Goal: Information Seeking & Learning: Learn about a topic

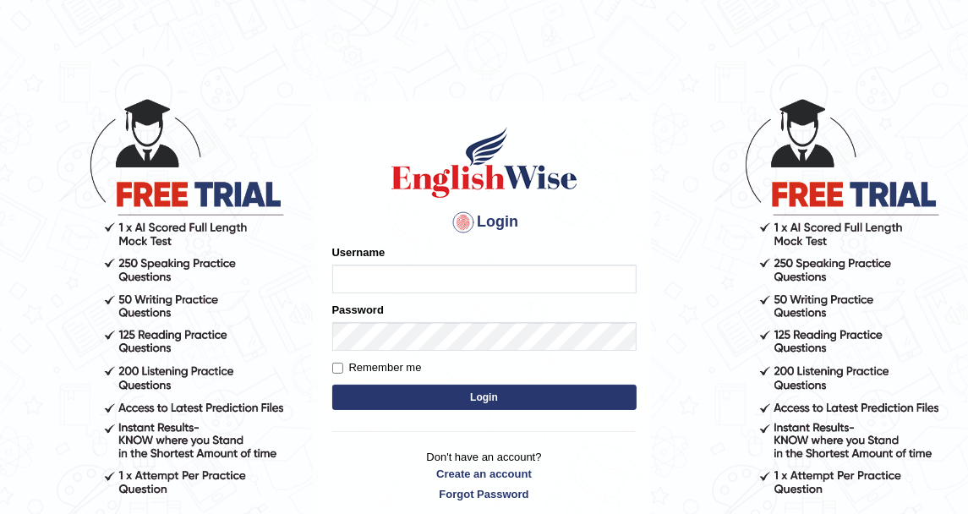
type input "DishaEw"
click at [450, 388] on button "Login" at bounding box center [484, 397] width 304 height 25
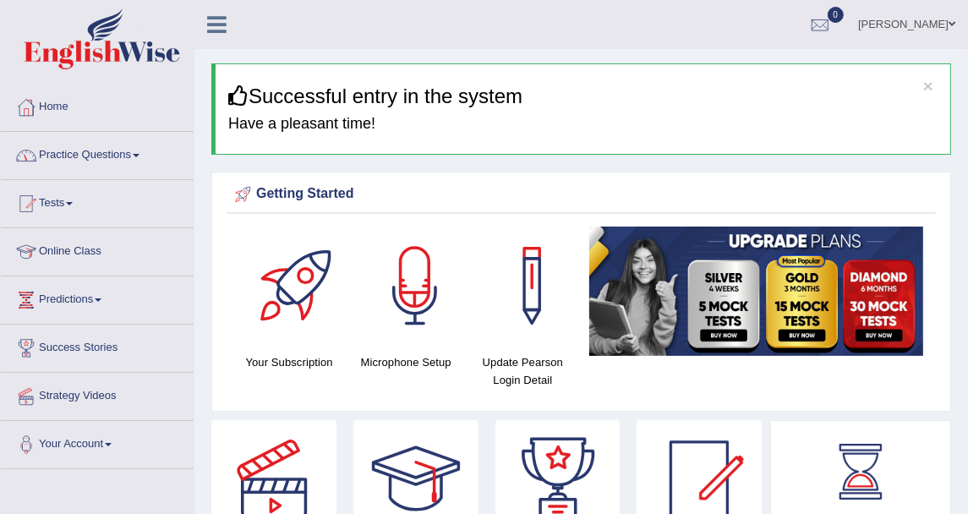
drag, startPoint x: 0, startPoint y: 0, endPoint x: 113, endPoint y: 160, distance: 195.9
click at [113, 160] on link "Practice Questions" at bounding box center [97, 153] width 193 height 42
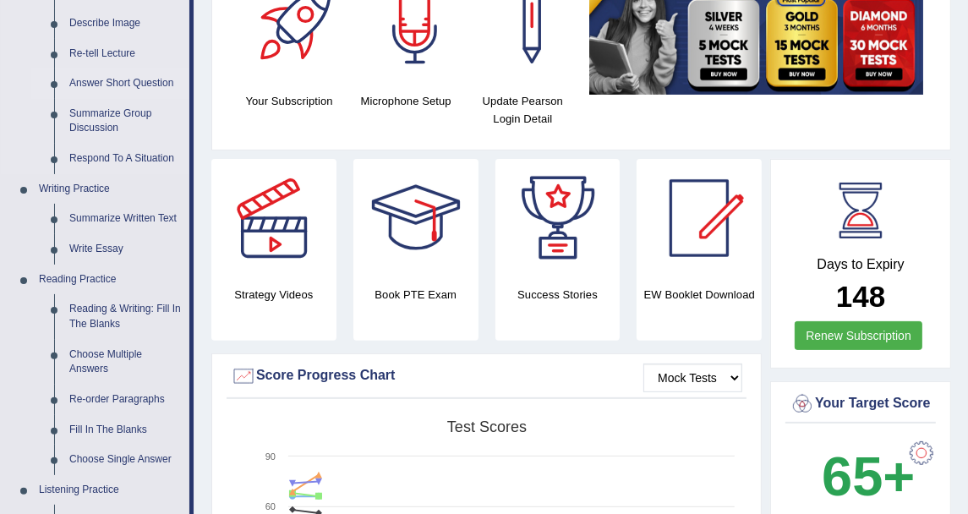
scroll to position [282, 0]
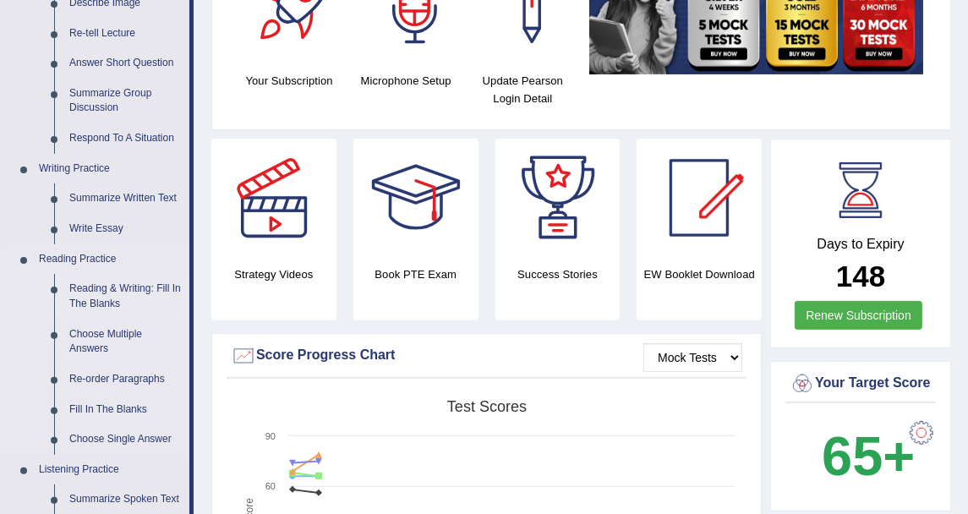
click at [113, 297] on link "Reading & Writing: Fill In The Blanks" at bounding box center [126, 296] width 128 height 45
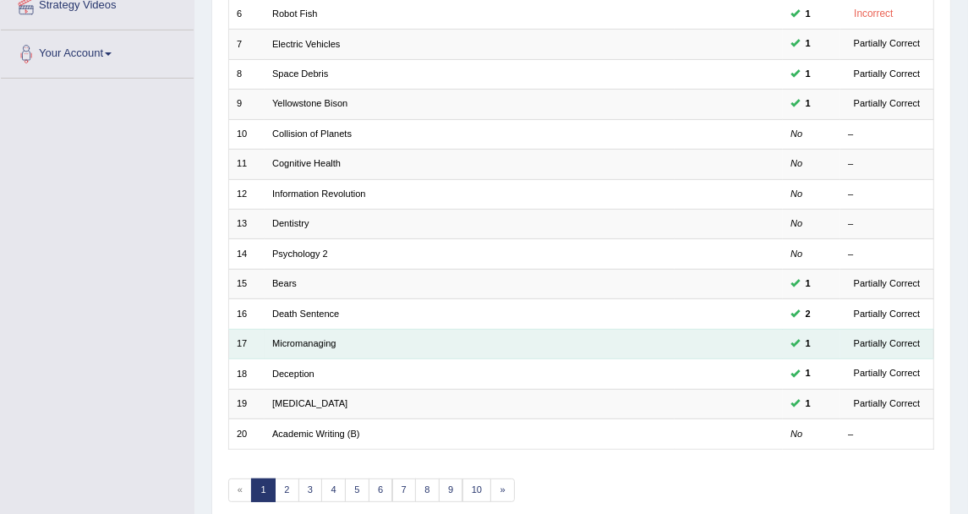
scroll to position [454, 0]
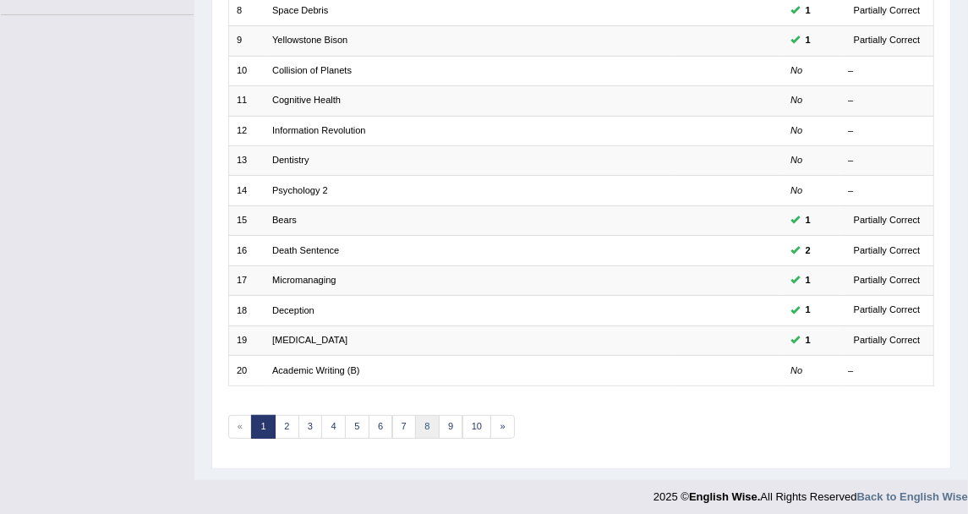
click at [423, 415] on link "8" at bounding box center [427, 427] width 25 height 24
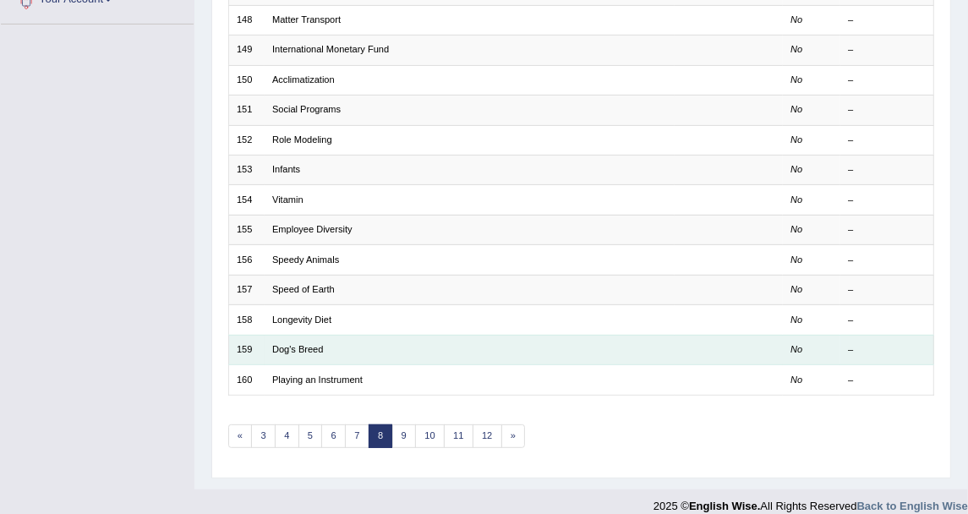
scroll to position [454, 0]
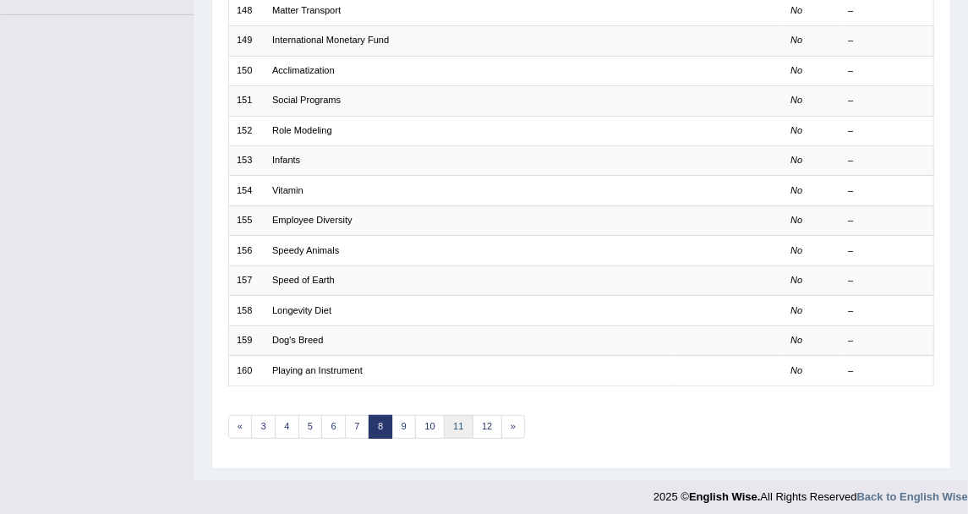
click at [460, 415] on link "11" at bounding box center [459, 427] width 30 height 24
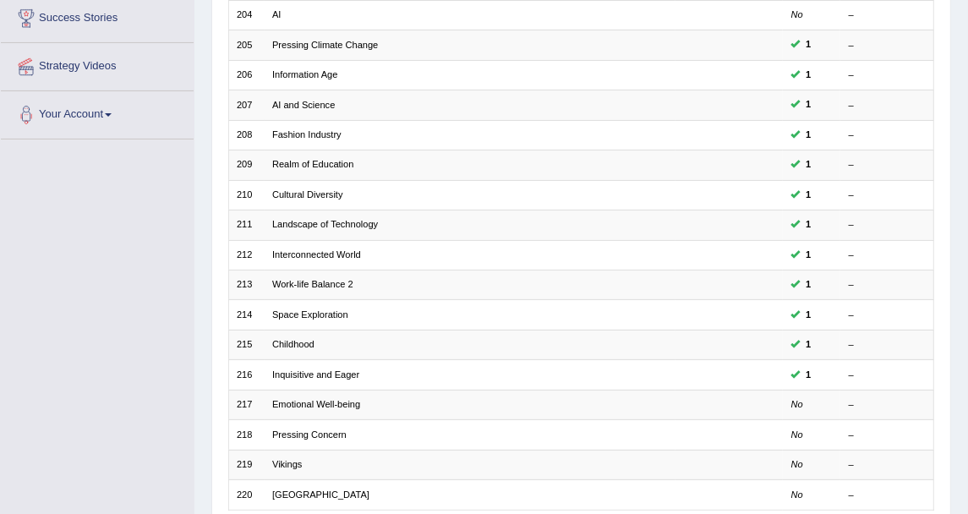
scroll to position [454, 0]
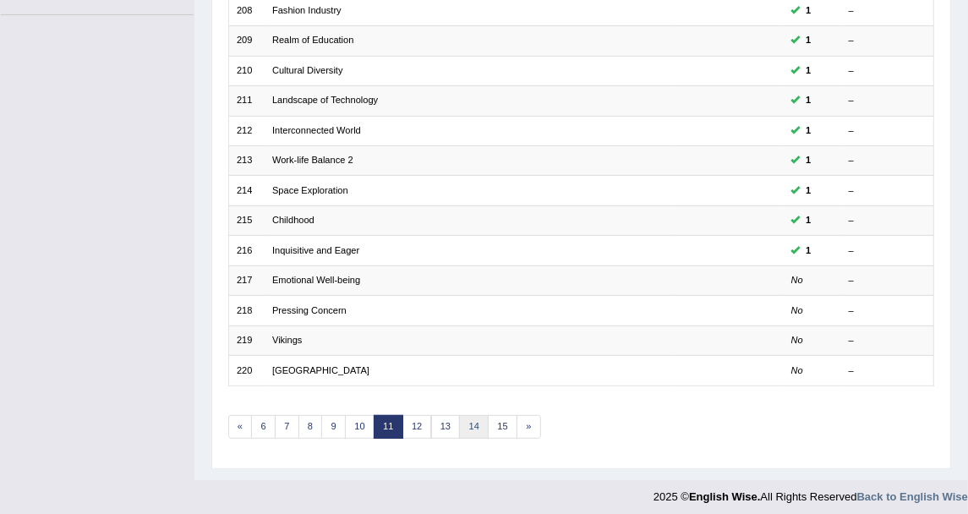
click at [470, 423] on link "14" at bounding box center [474, 427] width 30 height 24
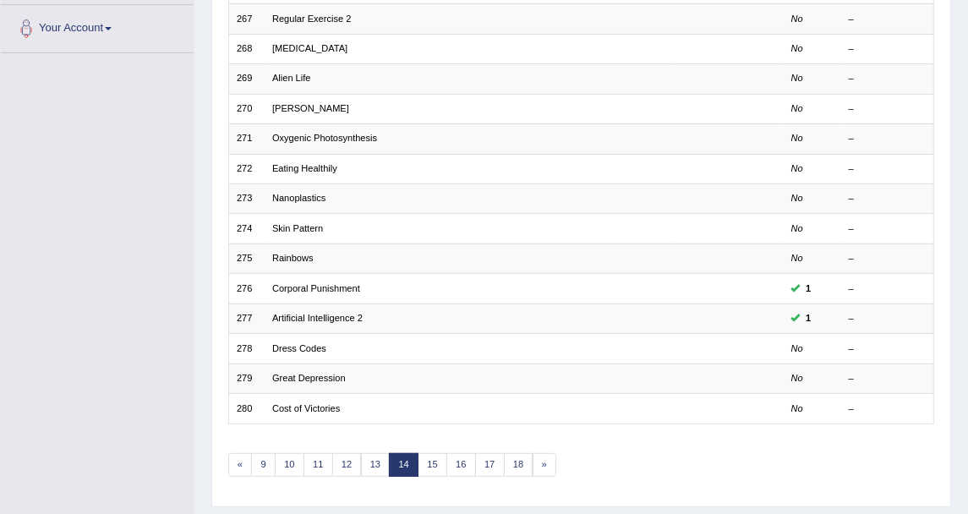
scroll to position [454, 0]
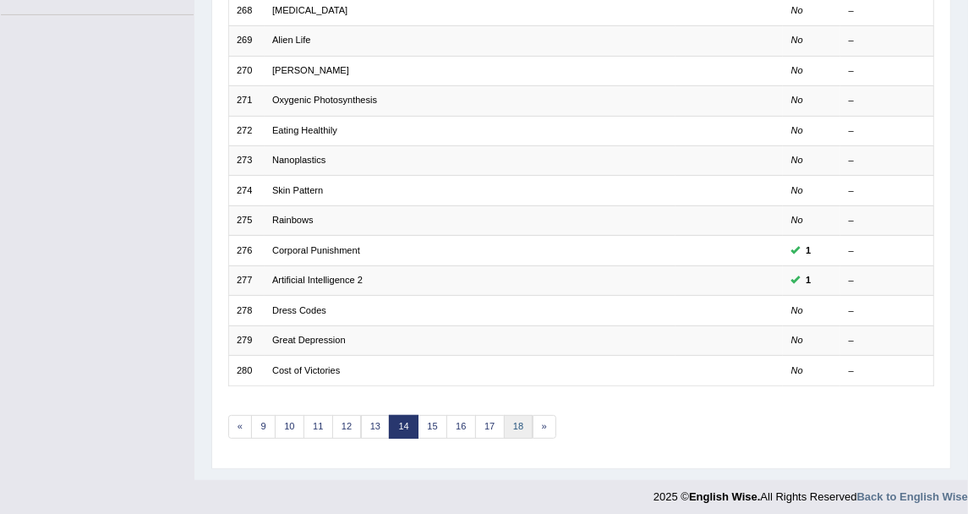
click at [507, 415] on link "18" at bounding box center [519, 427] width 30 height 24
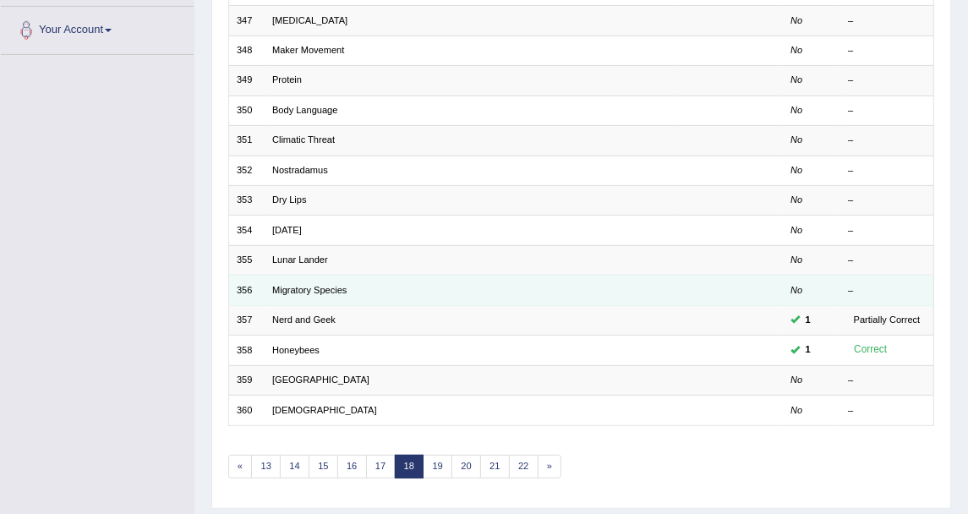
scroll to position [454, 0]
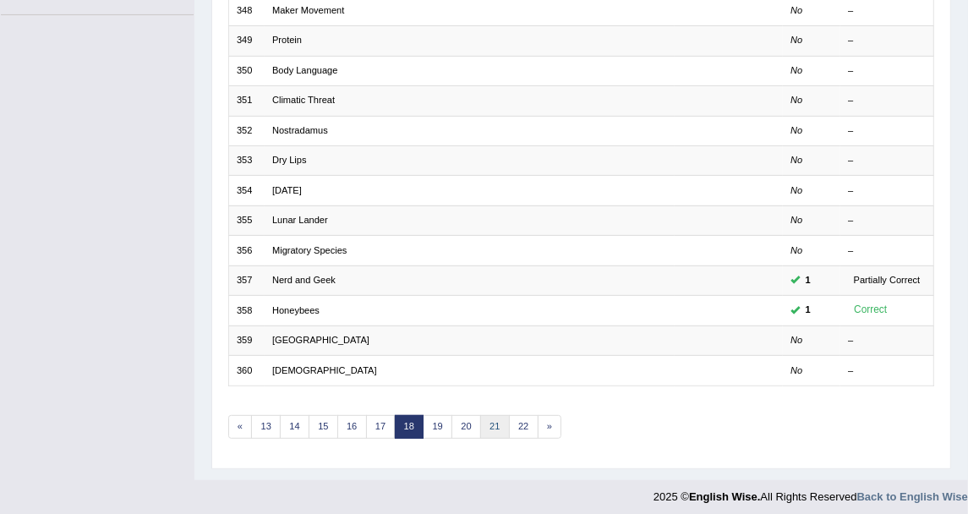
click at [480, 415] on link "21" at bounding box center [495, 427] width 30 height 24
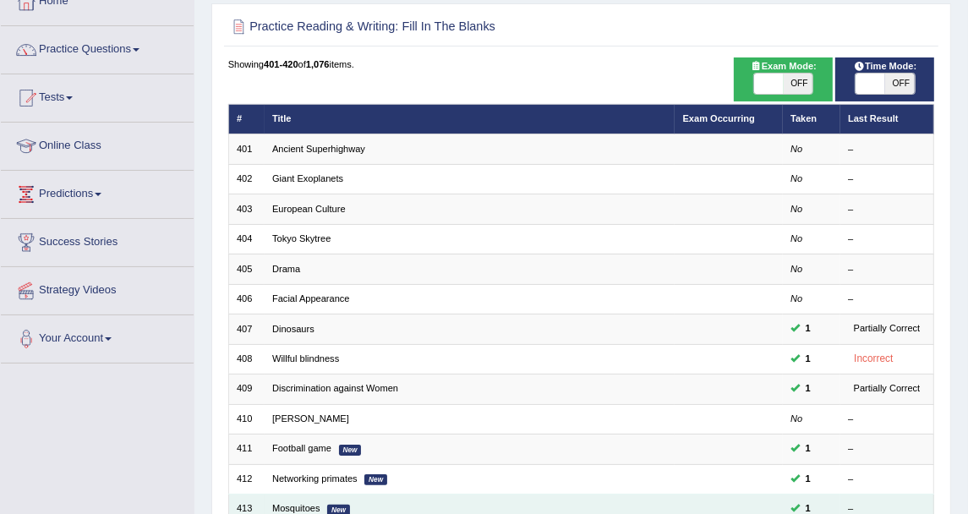
scroll to position [454, 0]
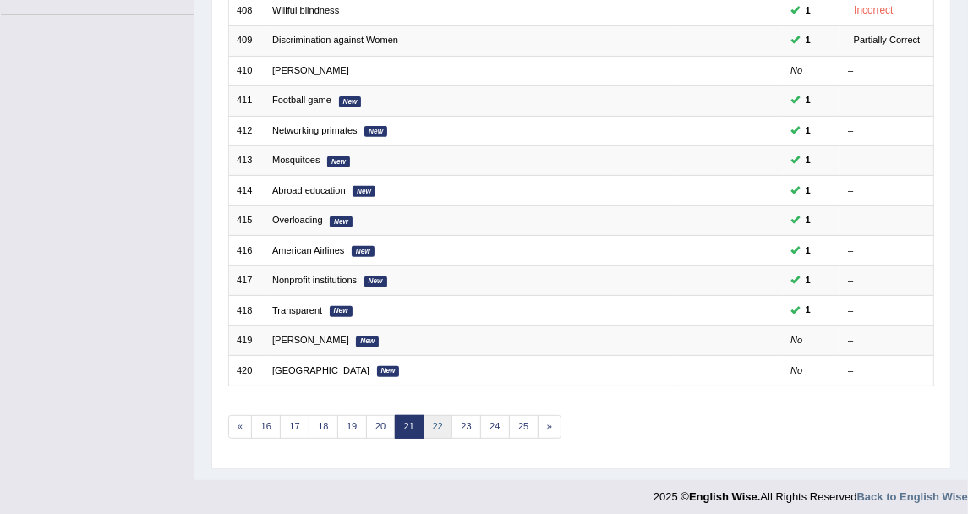
click at [440, 415] on link "22" at bounding box center [438, 427] width 30 height 24
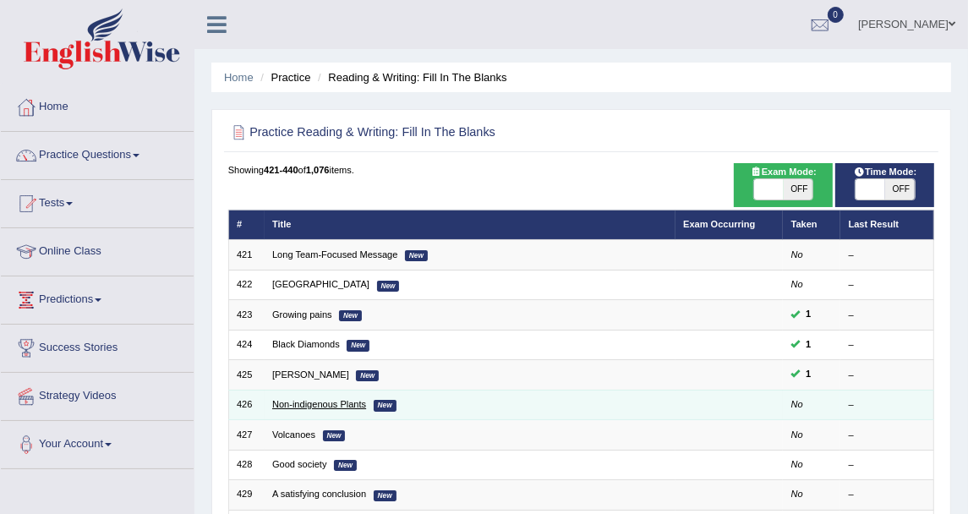
click at [321, 401] on link "Non-indigenous Plants" at bounding box center [319, 404] width 94 height 10
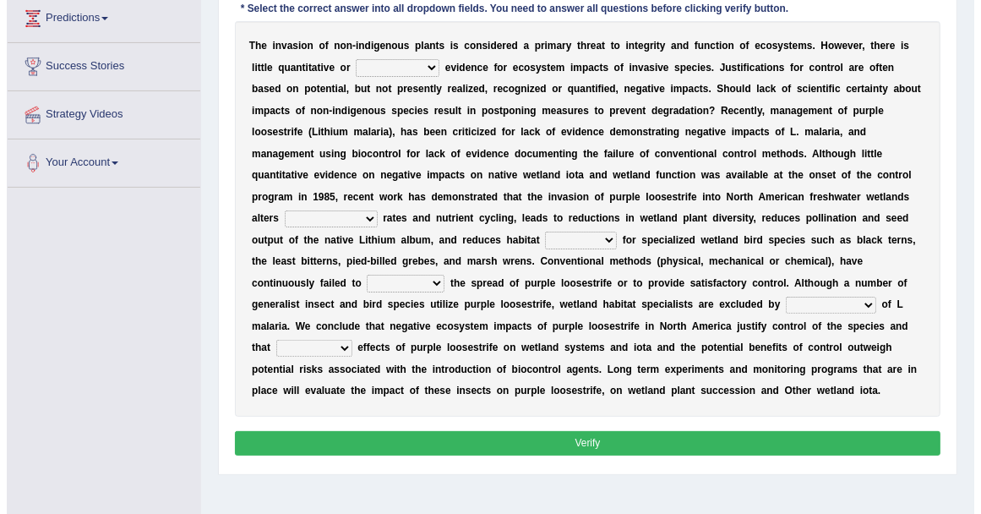
scroll to position [282, 0]
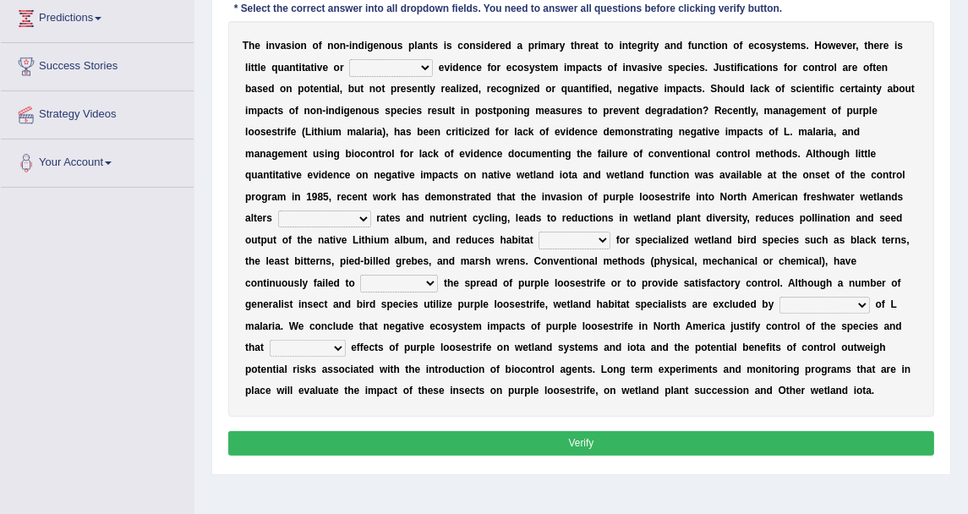
click at [371, 74] on div "T h e i n v a s i o n o f n o n - i n d i g e n o u s p l a n t s i s c o n s i…" at bounding box center [581, 219] width 707 height 396
click at [372, 70] on select "experiencing experience experimental experiments" at bounding box center [391, 67] width 84 height 17
select select "experimental"
click at [349, 59] on select "experiencing experience experimental experiments" at bounding box center [391, 67] width 84 height 17
click at [371, 210] on select "decomposing composition composing decomposition" at bounding box center [324, 218] width 93 height 17
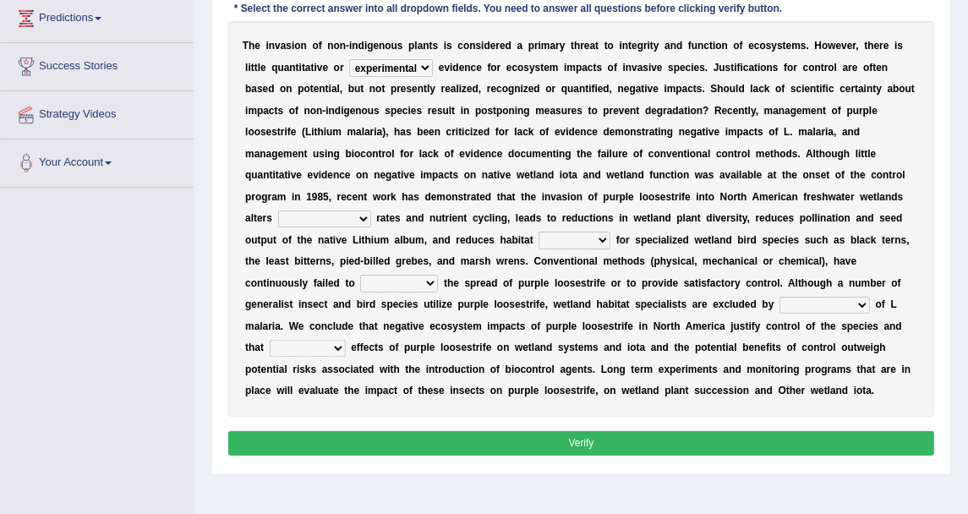
select select "composition"
click at [371, 210] on select "decomposing composition composing decomposition" at bounding box center [324, 218] width 93 height 17
click at [610, 232] on select "fixability stability friability suitability" at bounding box center [575, 240] width 72 height 17
select select "suitability"
click at [610, 232] on select "fixability stability friability suitability" at bounding box center [575, 240] width 72 height 17
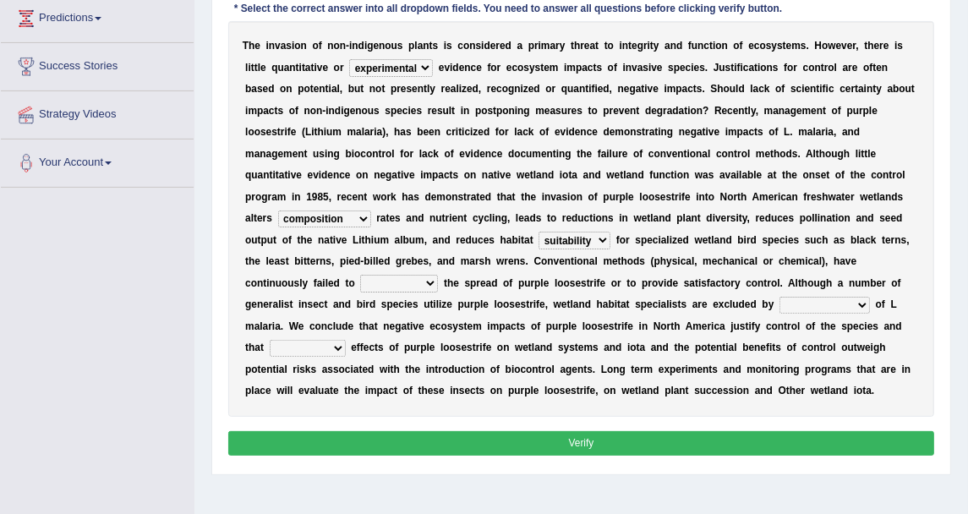
click at [438, 275] on select "engage curb monopolize reduce" at bounding box center [399, 283] width 78 height 17
select select "reduce"
click at [438, 275] on select "engage curb monopolize reduce" at bounding box center [399, 283] width 78 height 17
click at [779, 303] on select "encroachment engagement enlightenment enrollment" at bounding box center [824, 305] width 90 height 17
select select "encroachment"
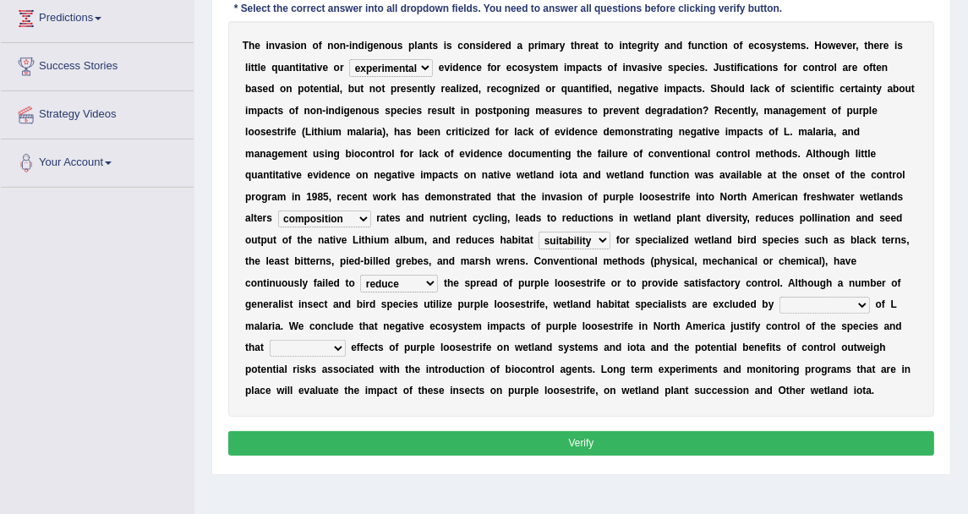
click at [779, 297] on select "encroachment engagement enlightenment enrollment" at bounding box center [824, 305] width 90 height 17
click at [346, 340] on select "beneficial positive detrimental neutral" at bounding box center [308, 348] width 76 height 17
select select "beneficial"
click at [328, 340] on select "beneficial positive detrimental neutral" at bounding box center [308, 348] width 76 height 17
click at [489, 431] on button "Verify" at bounding box center [581, 443] width 707 height 25
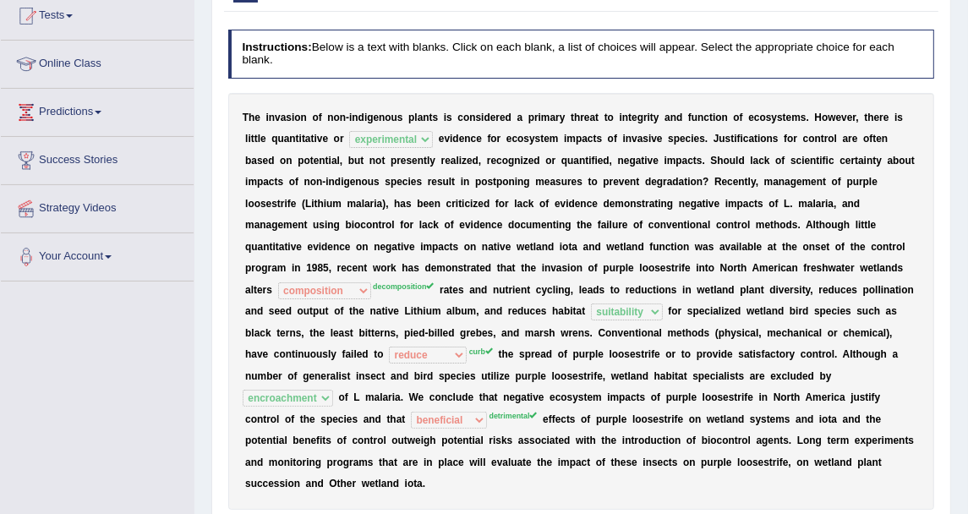
scroll to position [0, 0]
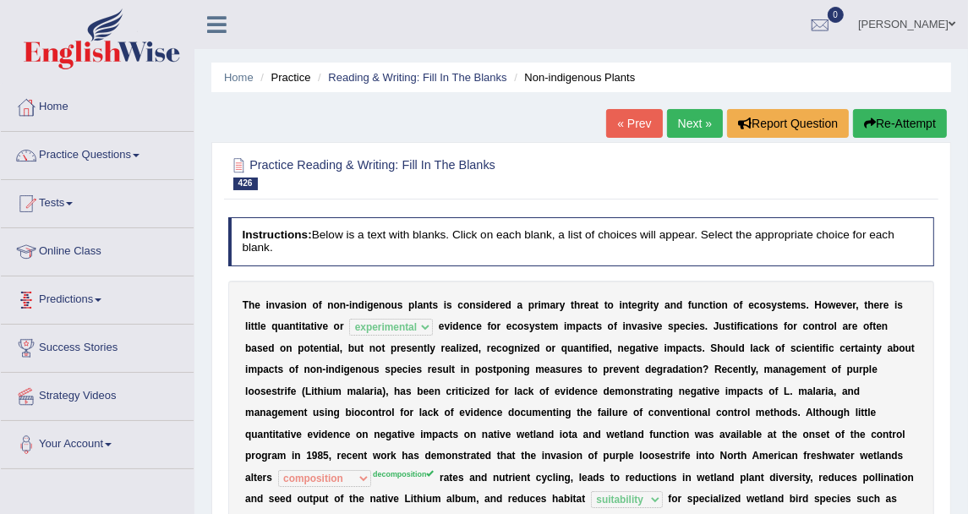
drag, startPoint x: 209, startPoint y: 254, endPoint x: 196, endPoint y: 246, distance: 15.2
click at [209, 254] on div "Home Practice Reading & Writing: Fill In The Blanks Non-indigenous Plants « Pre…" at bounding box center [581, 422] width 774 height 845
click at [133, 147] on link "Practice Questions" at bounding box center [97, 153] width 193 height 42
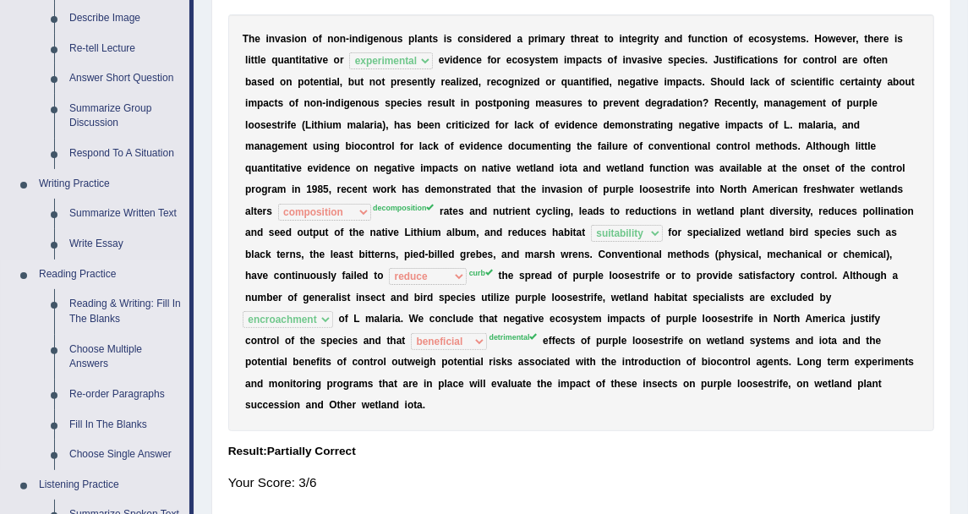
scroll to position [375, 0]
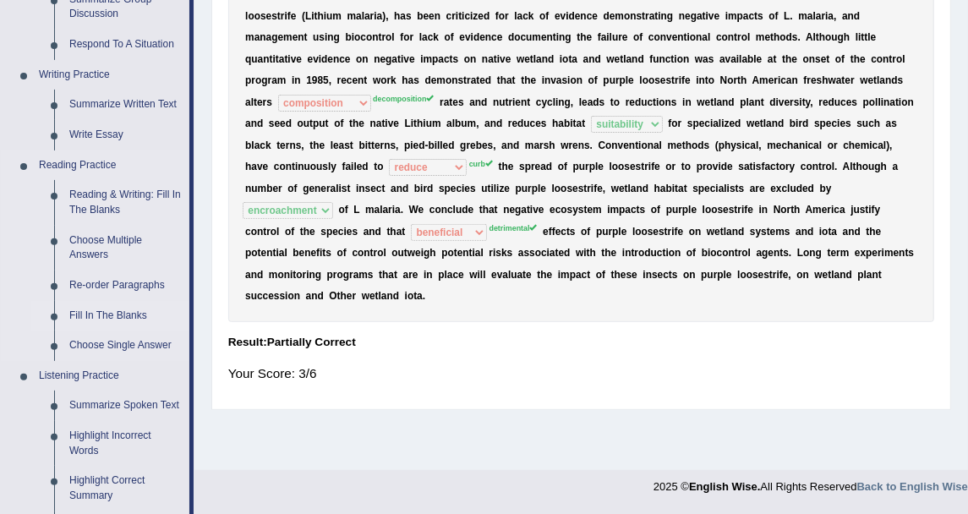
click at [130, 310] on link "Fill In The Blanks" at bounding box center [126, 316] width 128 height 30
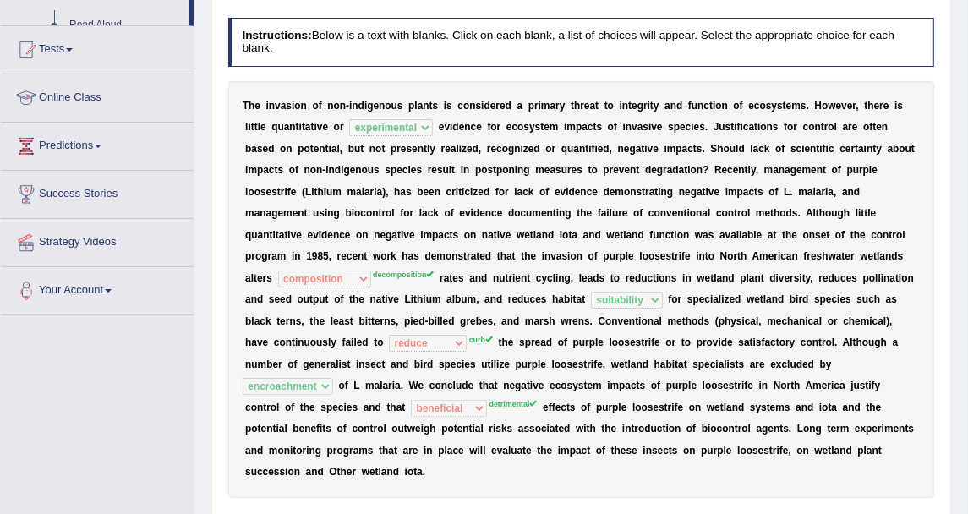
scroll to position [275, 0]
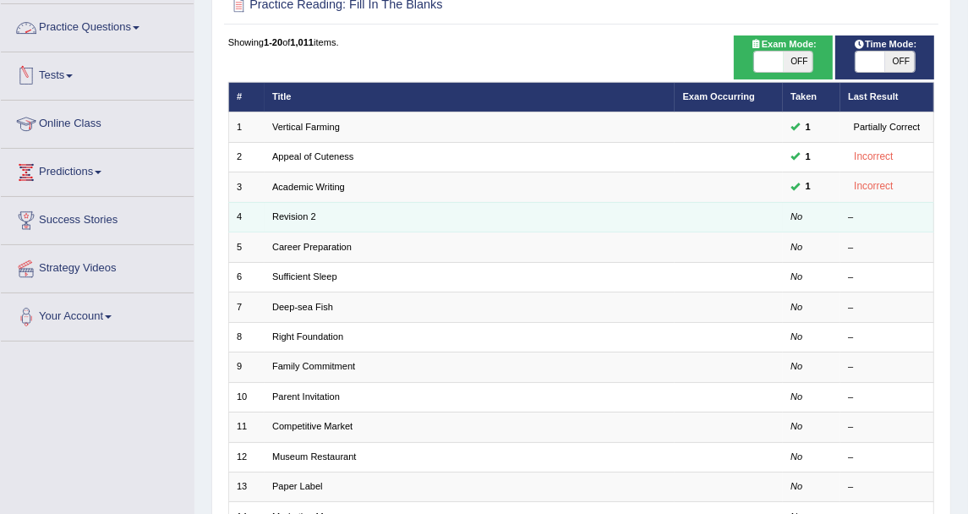
scroll to position [454, 0]
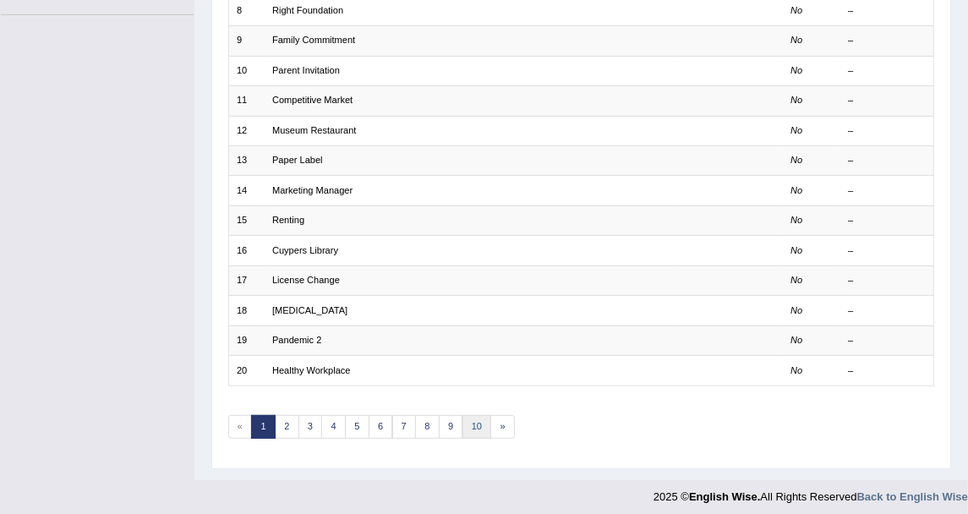
click at [467, 418] on link "10" at bounding box center [477, 427] width 30 height 24
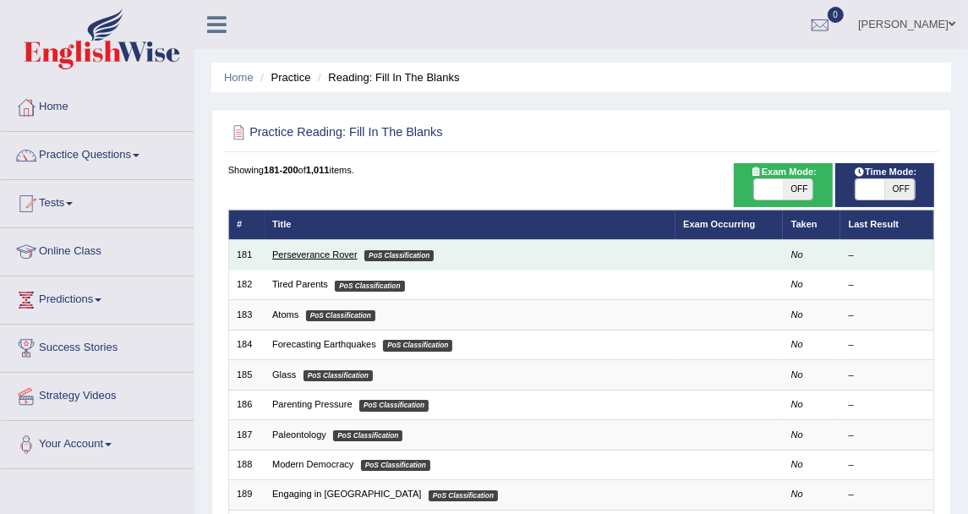
click at [311, 254] on link "Perseverance Rover" at bounding box center [314, 254] width 85 height 10
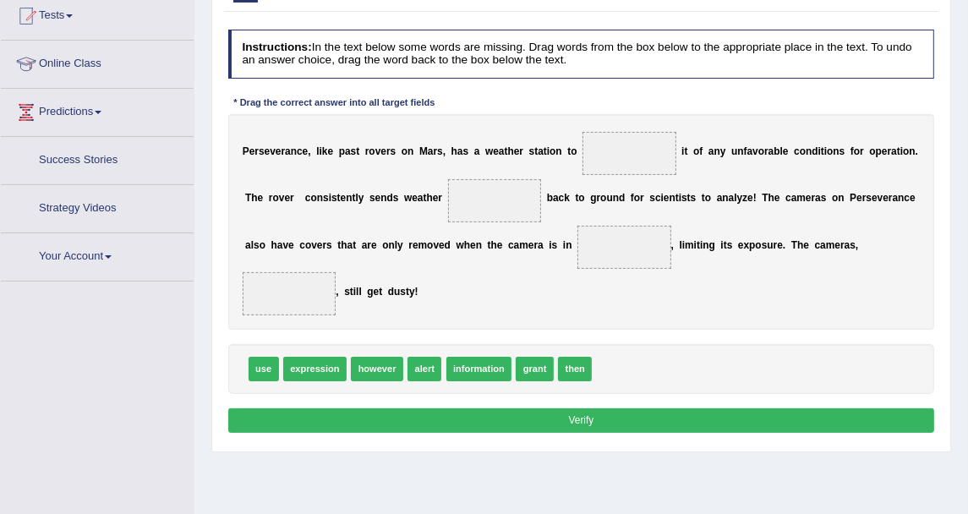
scroll to position [206, 0]
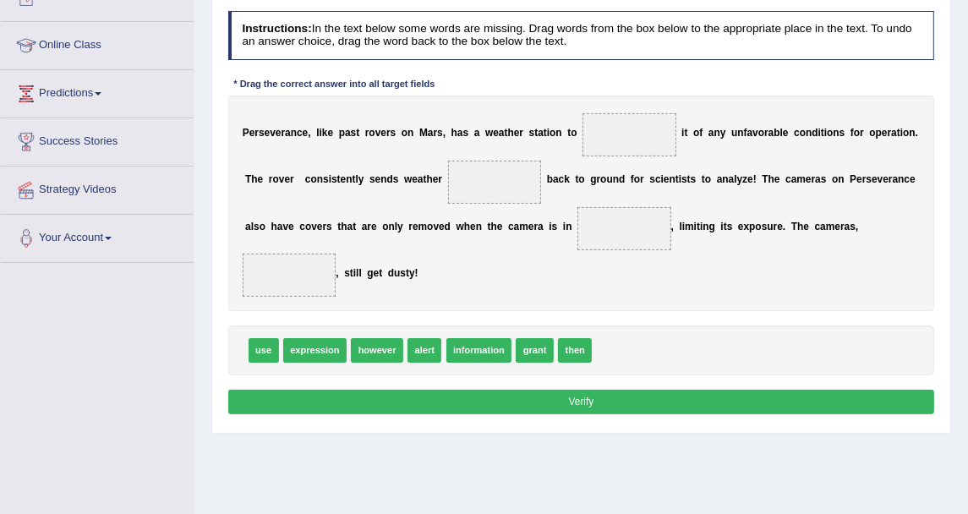
drag, startPoint x: 252, startPoint y: 334, endPoint x: 431, endPoint y: 246, distance: 199.6
click at [431, 246] on div "Instructions: In the text below some words are missing. Drag words from the box…" at bounding box center [580, 215] width 713 height 422
drag, startPoint x: 272, startPoint y: 322, endPoint x: 675, endPoint y: 101, distance: 459.3
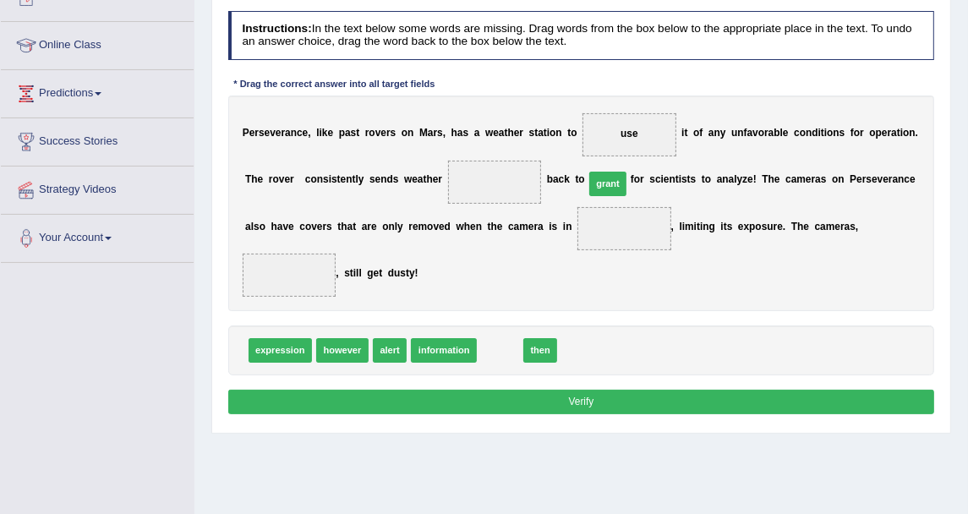
drag, startPoint x: 491, startPoint y: 327, endPoint x: 619, endPoint y: 121, distance: 242.6
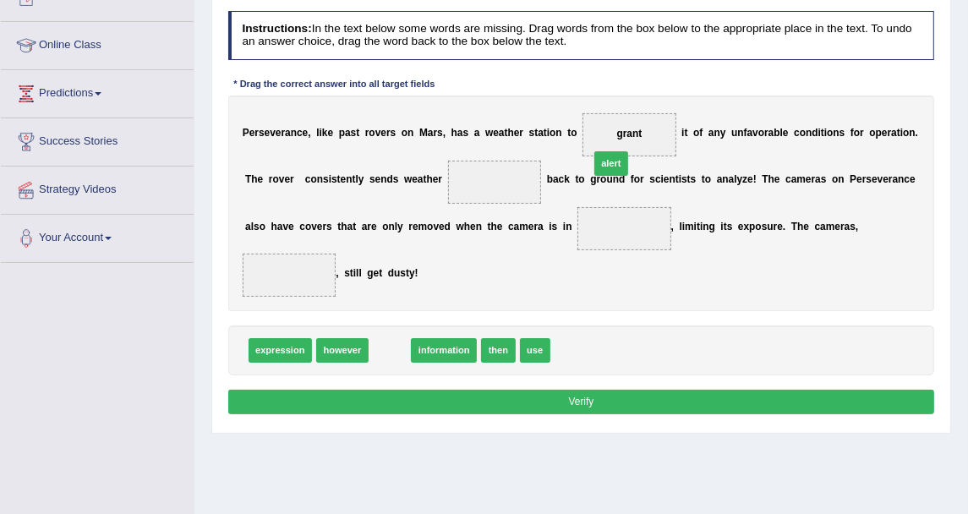
drag, startPoint x: 381, startPoint y: 329, endPoint x: 642, endPoint y: 109, distance: 341.4
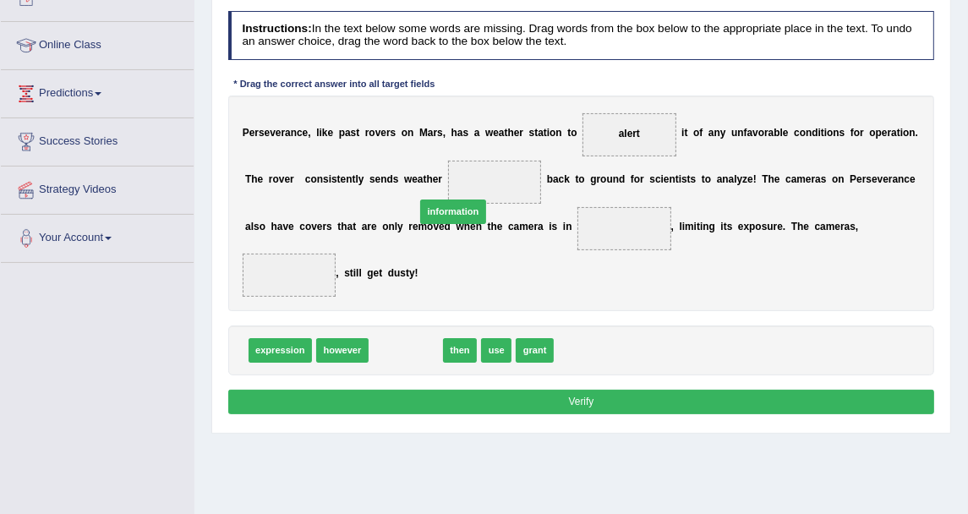
drag, startPoint x: 407, startPoint y: 331, endPoint x: 463, endPoint y: 168, distance: 172.4
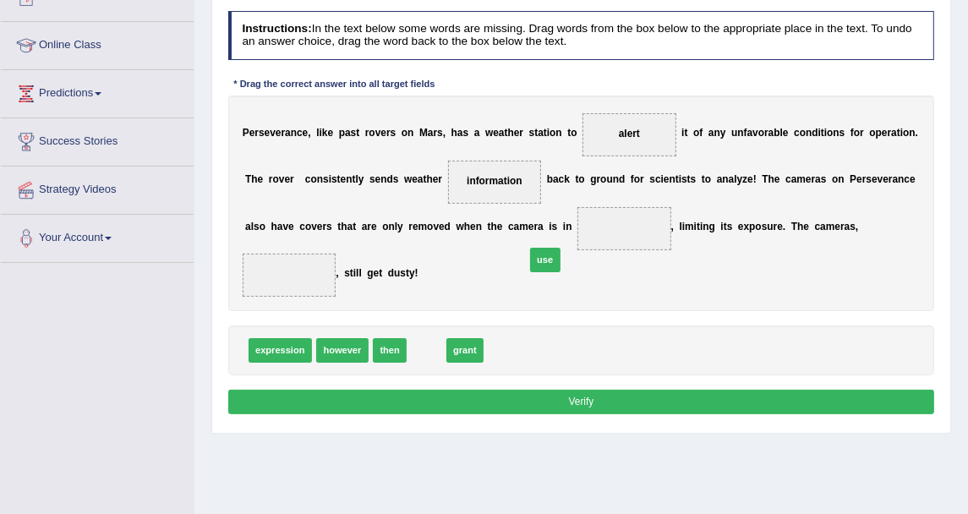
drag, startPoint x: 407, startPoint y: 330, endPoint x: 547, endPoint y: 223, distance: 175.5
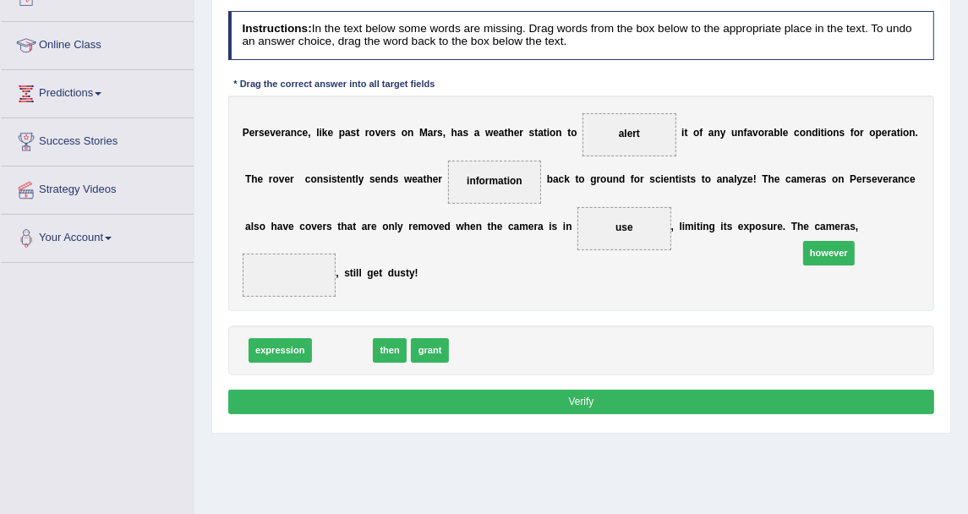
drag, startPoint x: 339, startPoint y: 332, endPoint x: 914, endPoint y: 217, distance: 586.2
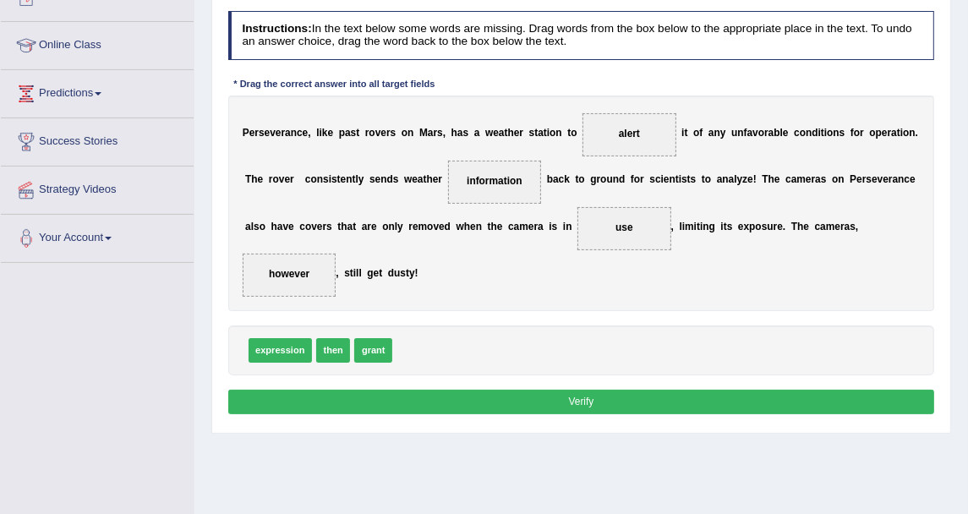
click at [728, 390] on button "Verify" at bounding box center [581, 402] width 707 height 25
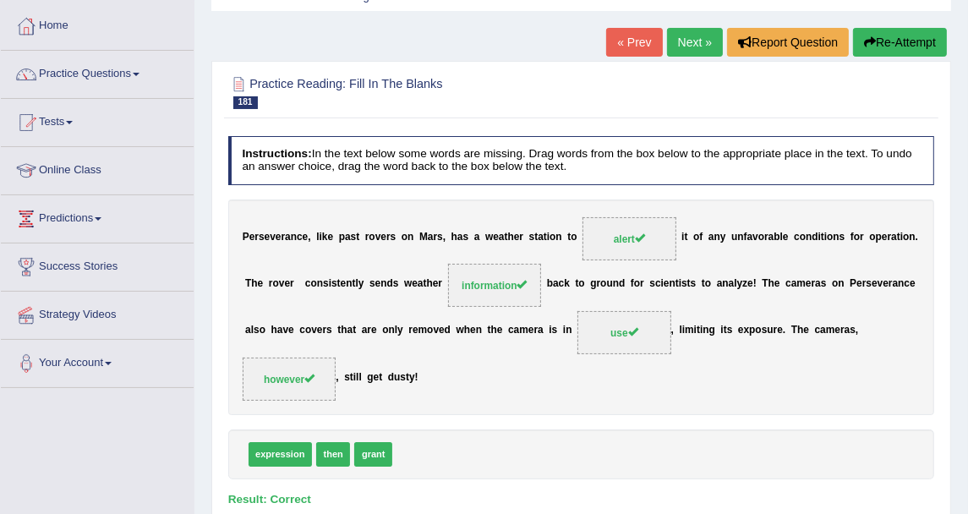
scroll to position [0, 0]
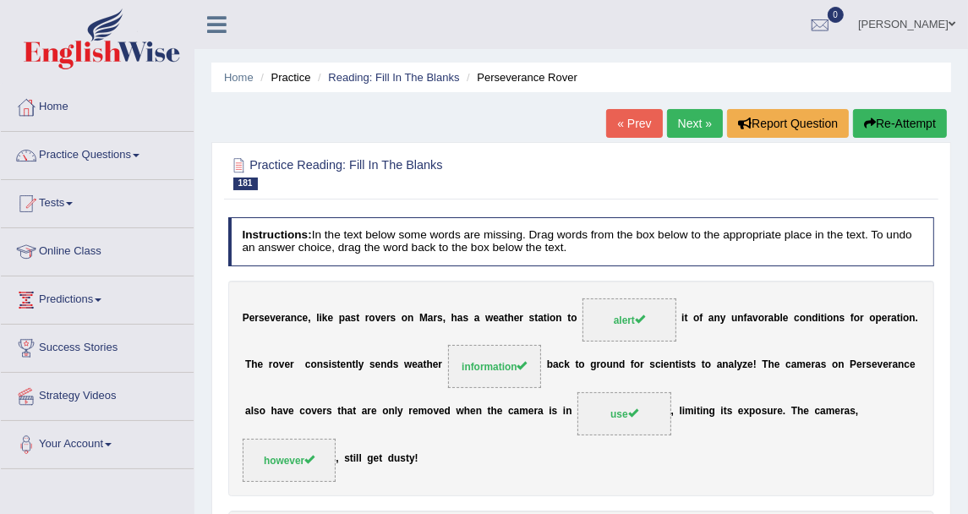
click at [692, 110] on link "Next »" at bounding box center [695, 123] width 56 height 29
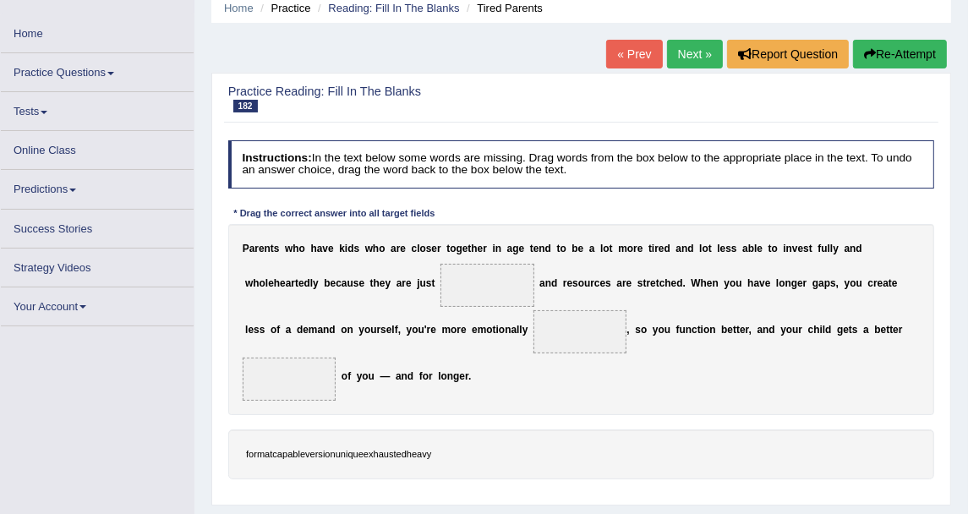
scroll to position [94, 0]
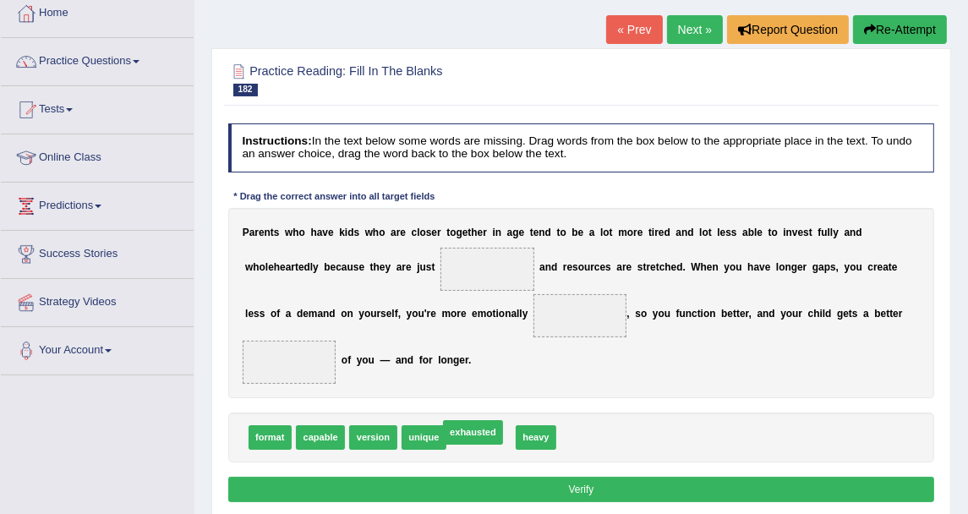
drag, startPoint x: 462, startPoint y: 406, endPoint x: 453, endPoint y: 400, distance: 11.0
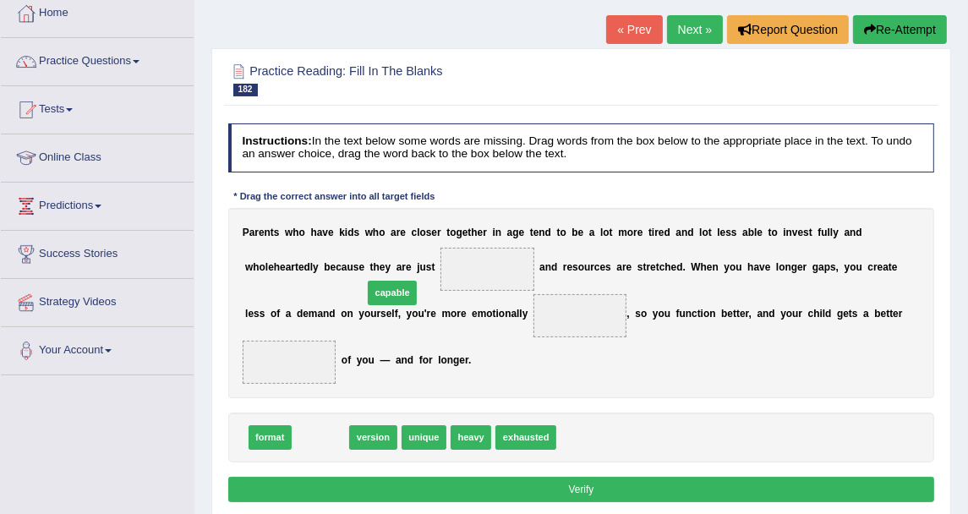
drag, startPoint x: 318, startPoint y: 407, endPoint x: 402, endPoint y: 238, distance: 189.8
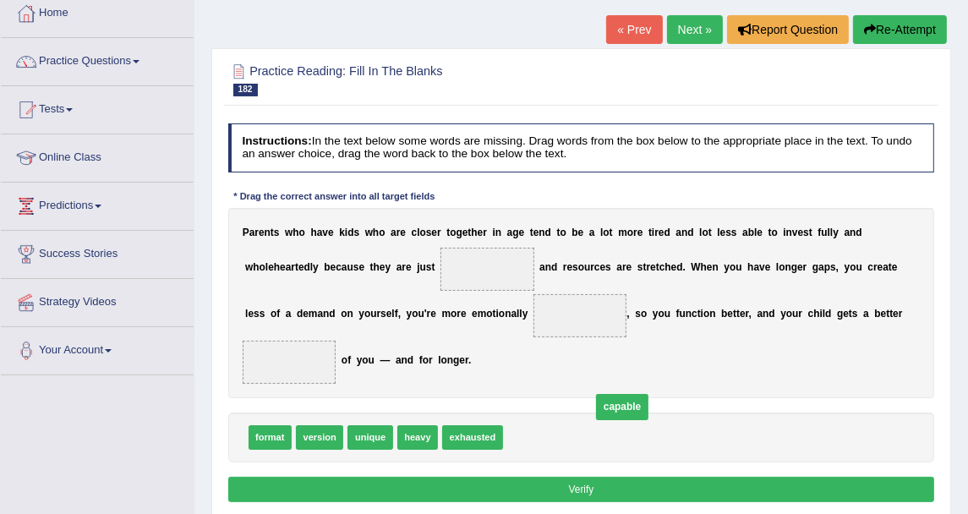
drag, startPoint x: 403, startPoint y: 269, endPoint x: 562, endPoint y: 434, distance: 229.0
drag, startPoint x: 533, startPoint y: 413, endPoint x: 460, endPoint y: 297, distance: 136.7
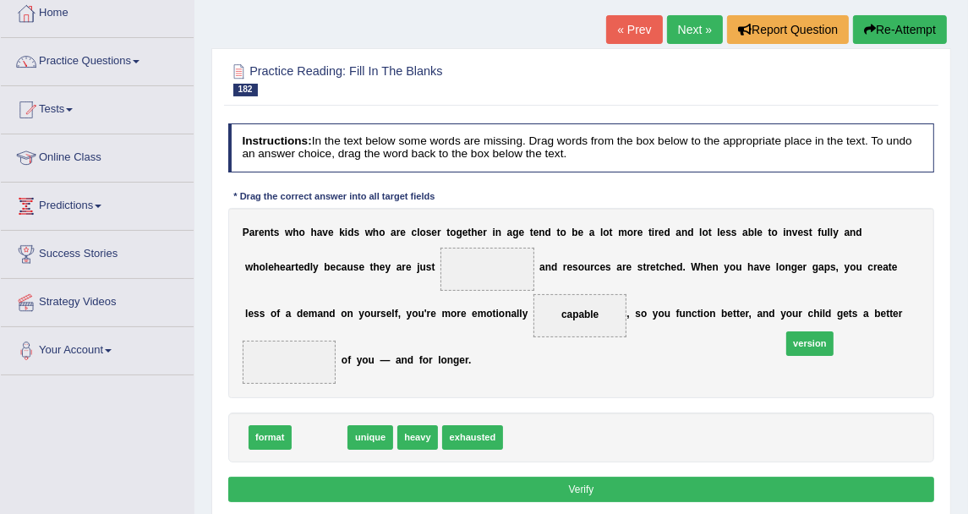
drag, startPoint x: 318, startPoint y: 412, endPoint x: 895, endPoint y: 301, distance: 587.9
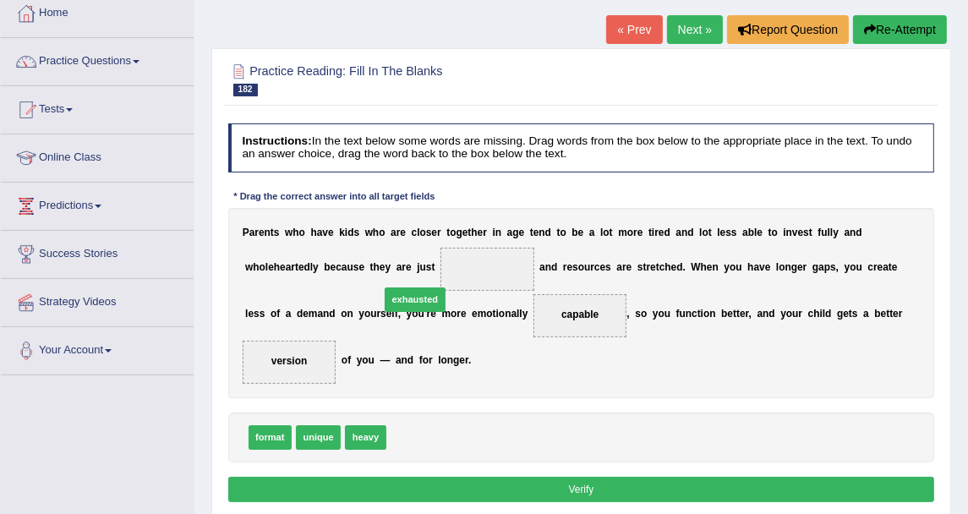
drag, startPoint x: 422, startPoint y: 410, endPoint x: 414, endPoint y: 243, distance: 167.6
click at [549, 477] on button "Verify" at bounding box center [581, 489] width 707 height 25
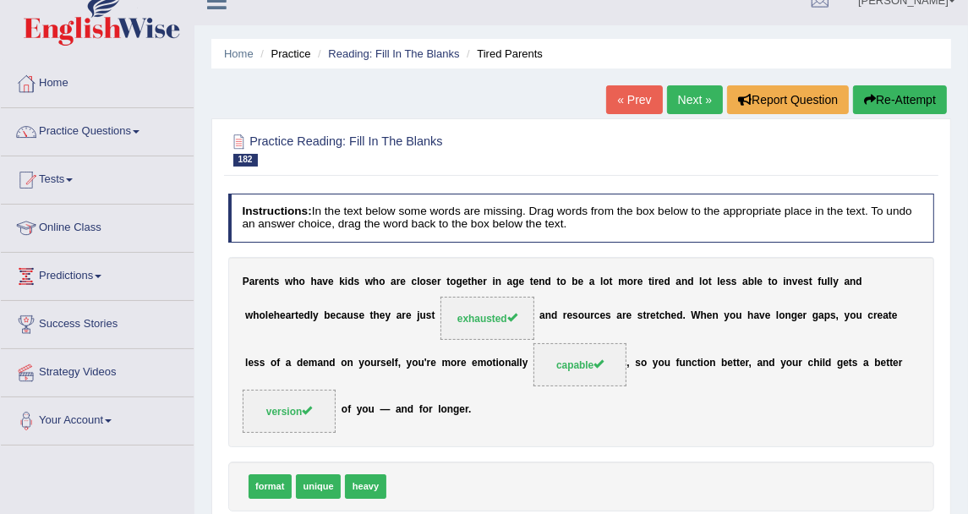
scroll to position [0, 0]
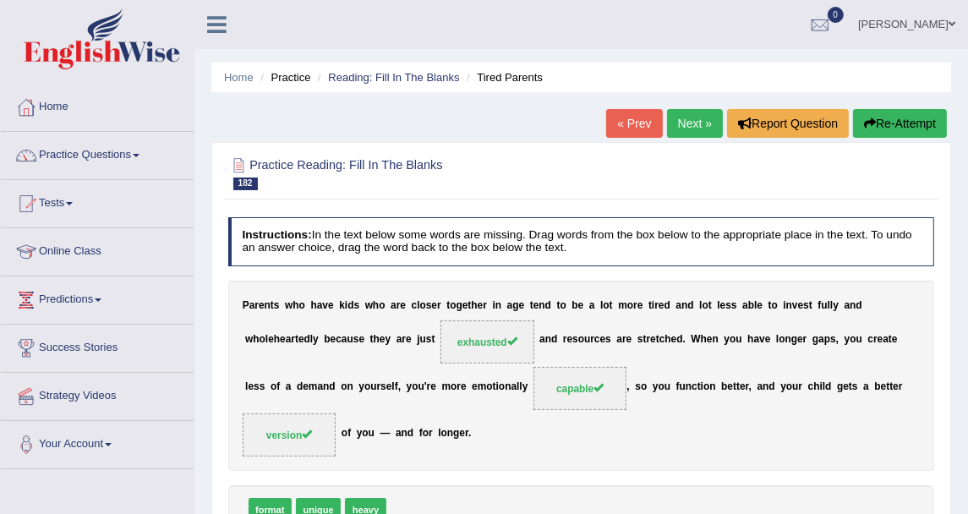
click at [622, 285] on div "P a r e n t s w h o h a v e k i d s w h o a r e c l o s e r t o g e t h e r i n…" at bounding box center [581, 376] width 707 height 191
click at [713, 122] on link "Next »" at bounding box center [695, 123] width 56 height 29
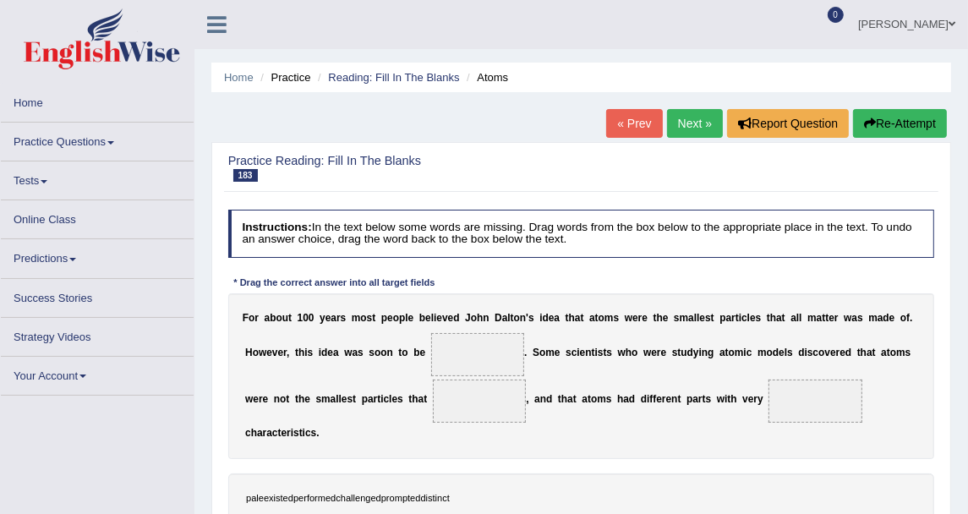
click at [713, 122] on link "Next »" at bounding box center [695, 123] width 56 height 29
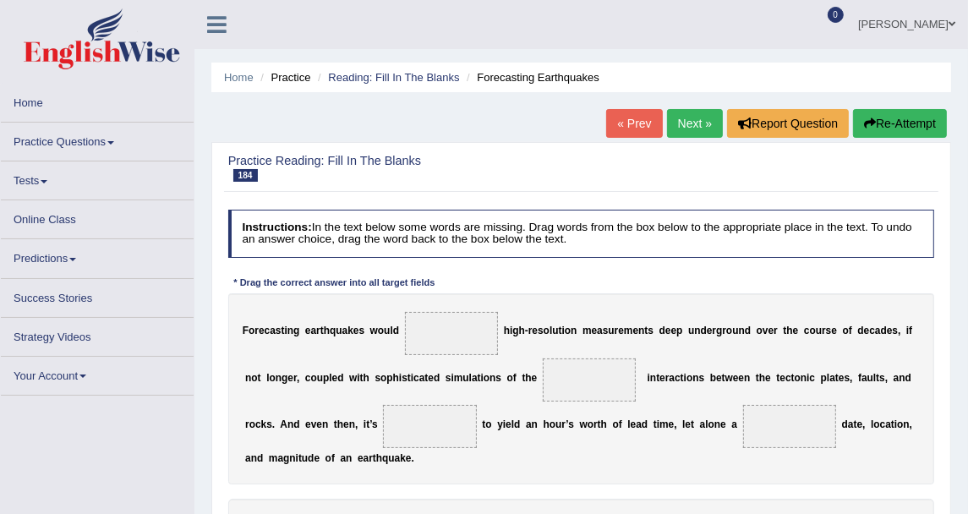
click at [713, 122] on link "Next »" at bounding box center [695, 123] width 56 height 29
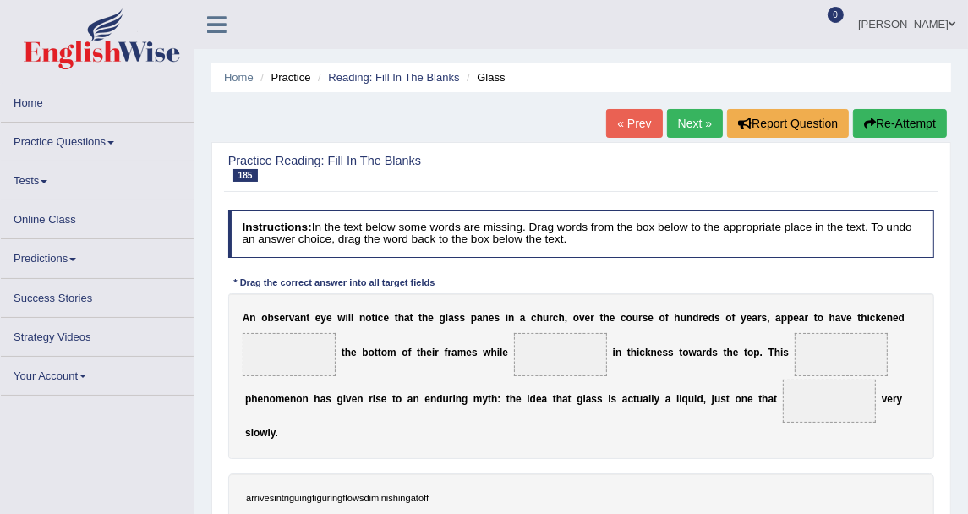
click at [704, 118] on link "Next »" at bounding box center [695, 123] width 56 height 29
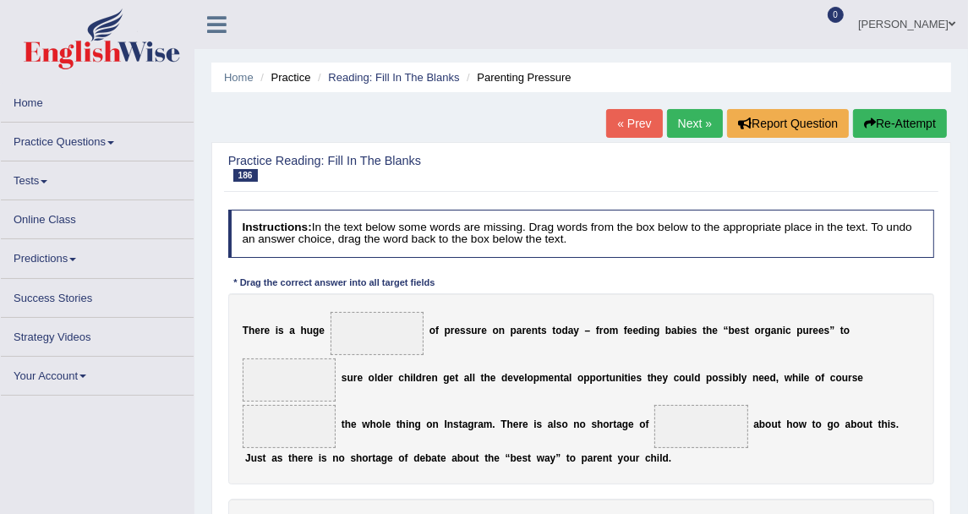
click at [703, 124] on link "Next »" at bounding box center [695, 123] width 56 height 29
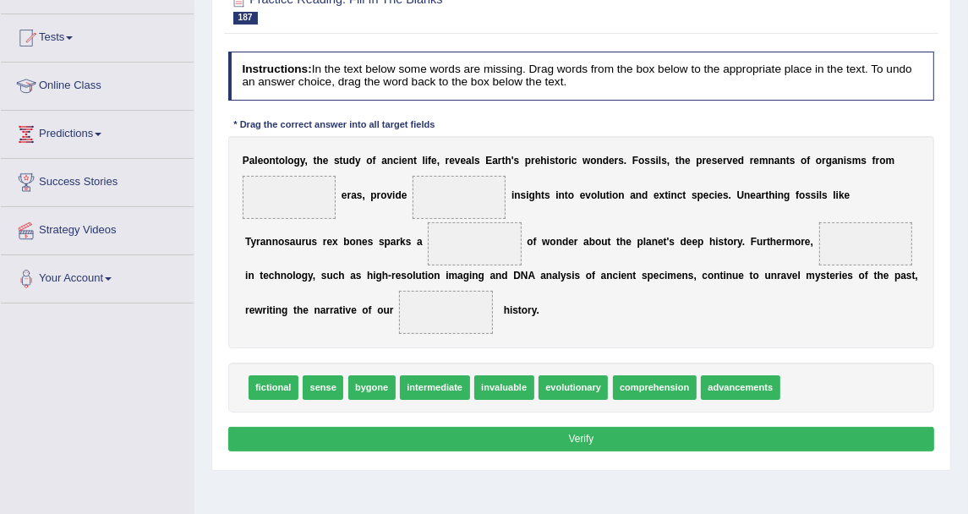
scroll to position [188, 0]
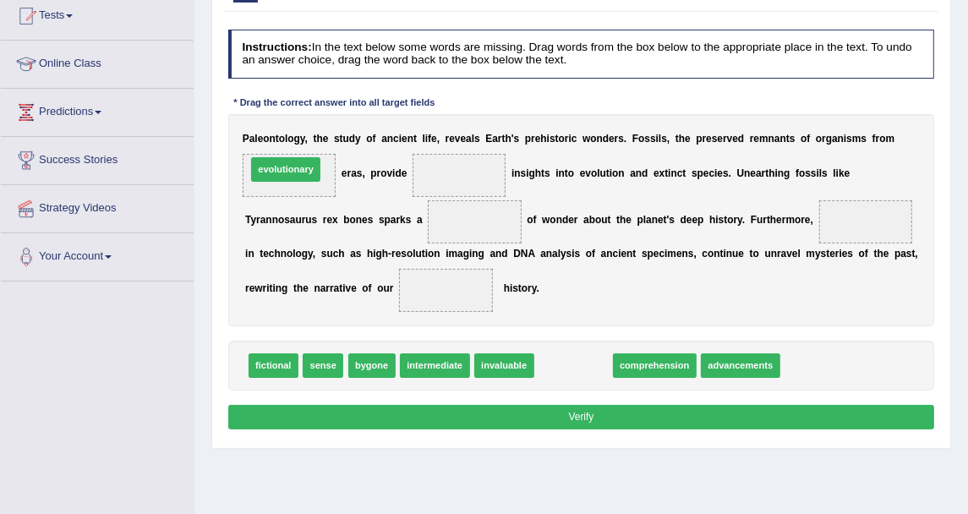
drag, startPoint x: 553, startPoint y: 356, endPoint x: 216, endPoint y: 125, distance: 408.0
click at [216, 125] on div "Practice Reading: Fill In The Blanks 187 Paleontology Instructions: In the text…" at bounding box center [581, 201] width 740 height 495
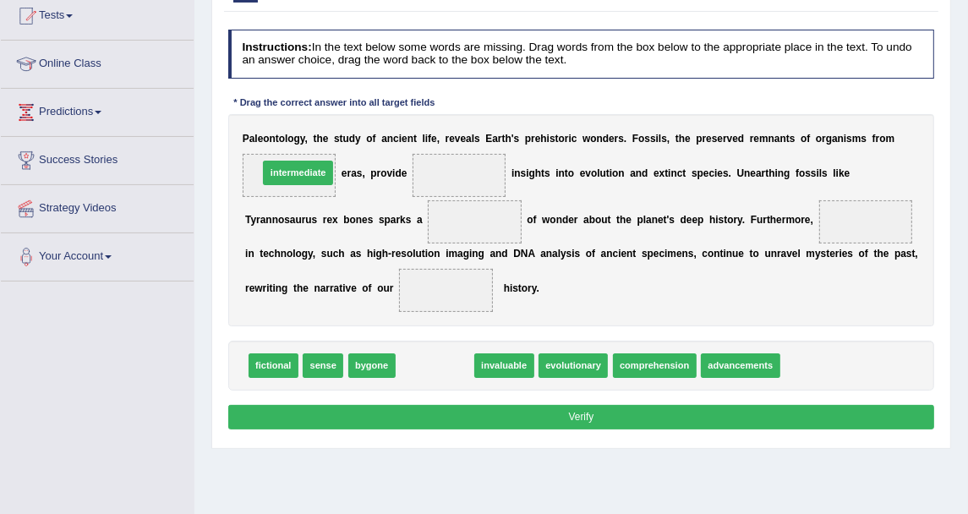
drag, startPoint x: 440, startPoint y: 364, endPoint x: 280, endPoint y: 138, distance: 277.7
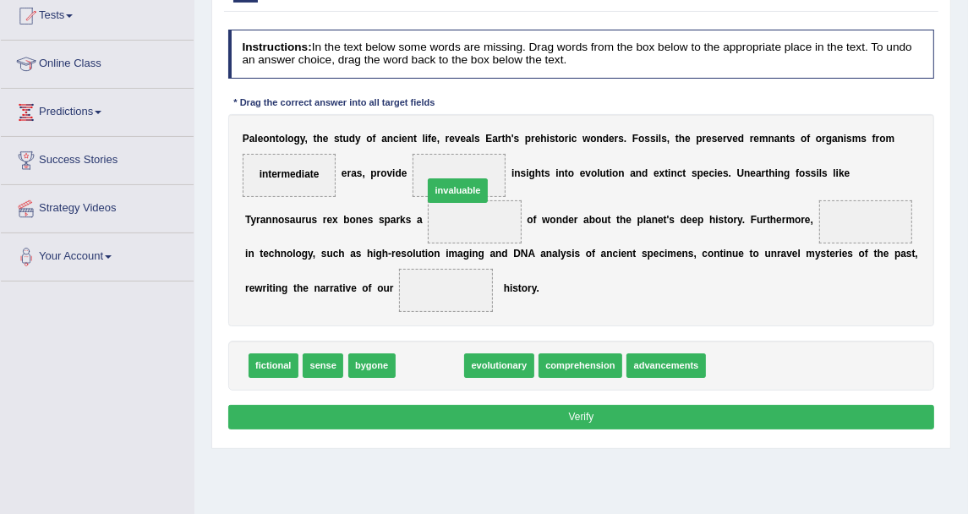
drag, startPoint x: 403, startPoint y: 356, endPoint x: 435, endPoint y: 151, distance: 207.1
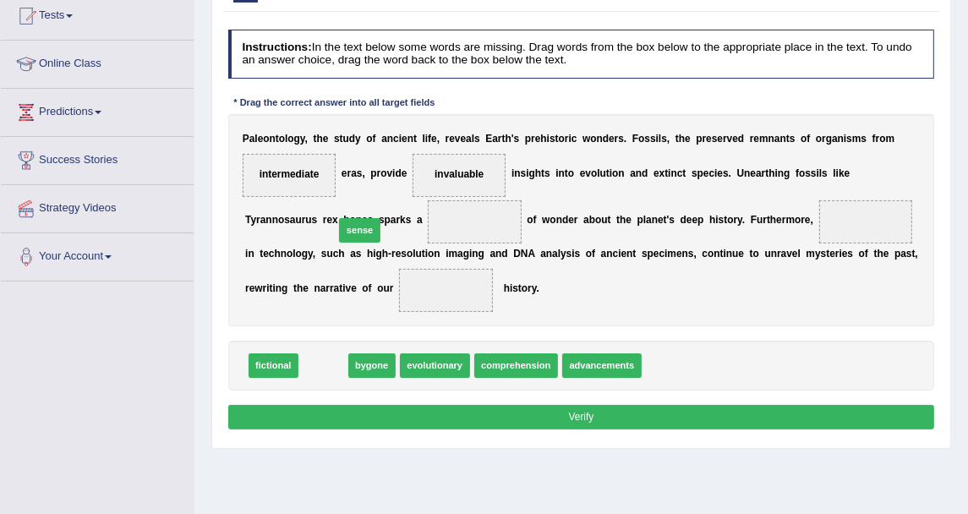
drag, startPoint x: 309, startPoint y: 364, endPoint x: 352, endPoint y: 210, distance: 160.4
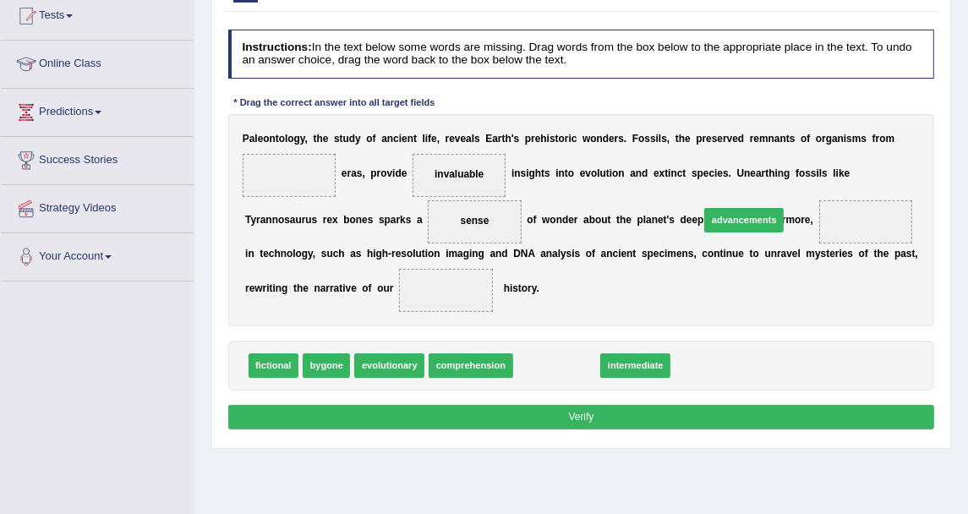
drag, startPoint x: 559, startPoint y: 358, endPoint x: 779, endPoint y: 189, distance: 278.5
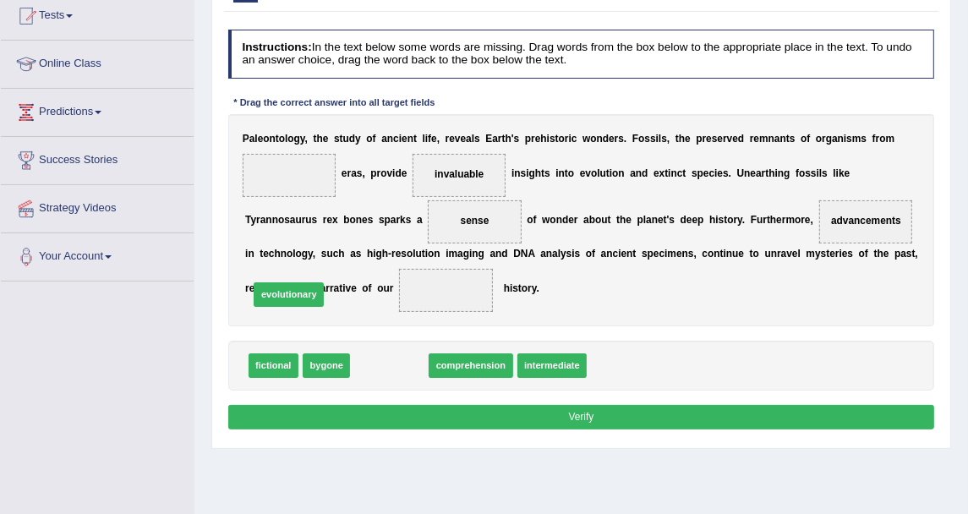
drag, startPoint x: 389, startPoint y: 364, endPoint x: 268, endPoint y: 276, distance: 149.0
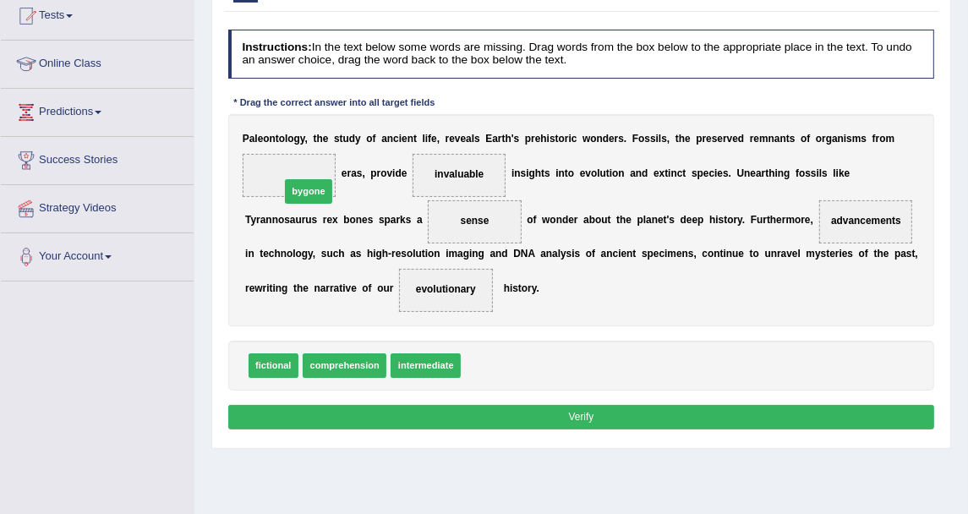
drag, startPoint x: 473, startPoint y: 364, endPoint x: 260, endPoint y: 149, distance: 303.1
click at [555, 412] on button "Verify" at bounding box center [581, 417] width 707 height 25
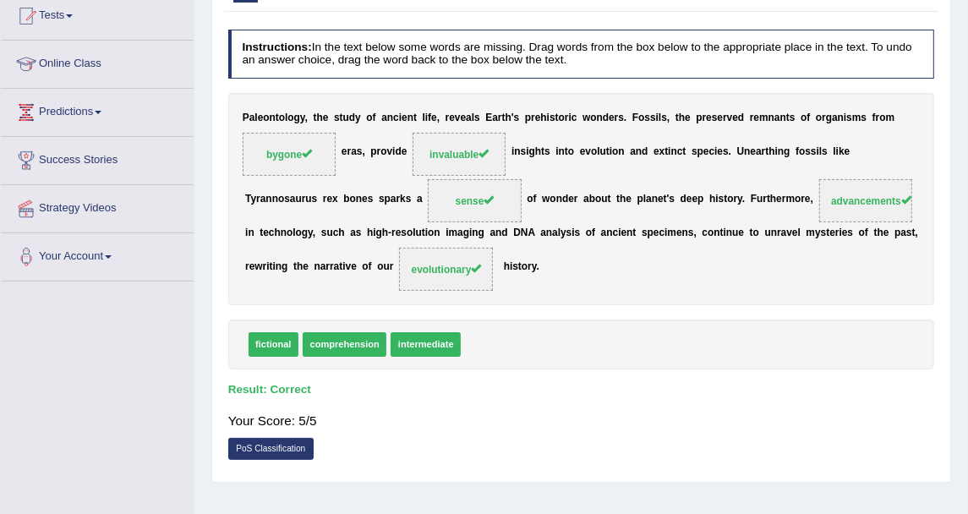
scroll to position [0, 0]
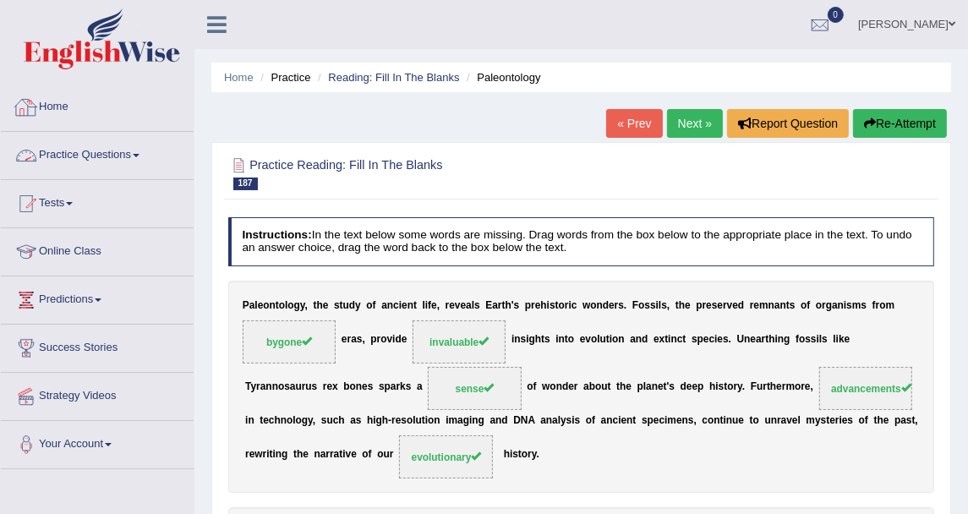
click at [53, 117] on link "Home" at bounding box center [97, 105] width 193 height 42
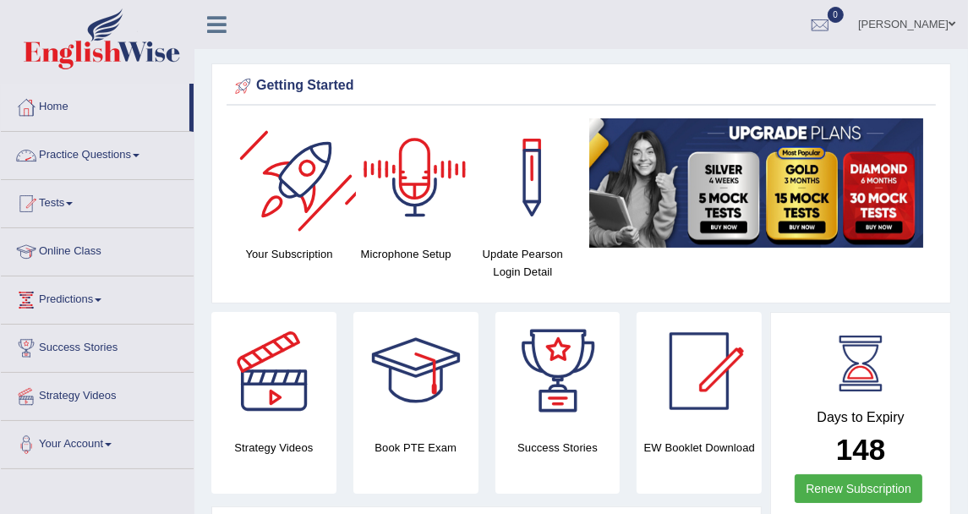
click at [150, 145] on link "Practice Questions" at bounding box center [97, 153] width 193 height 42
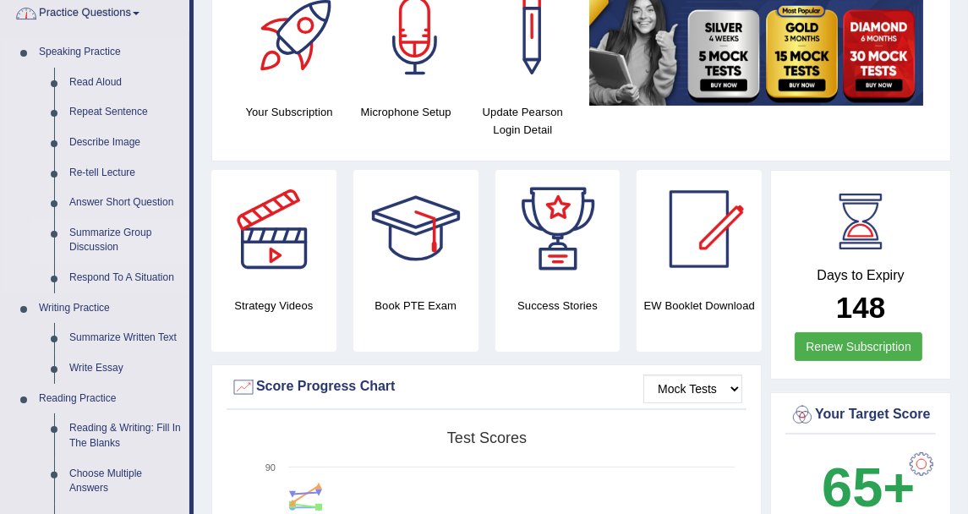
scroll to position [188, 0]
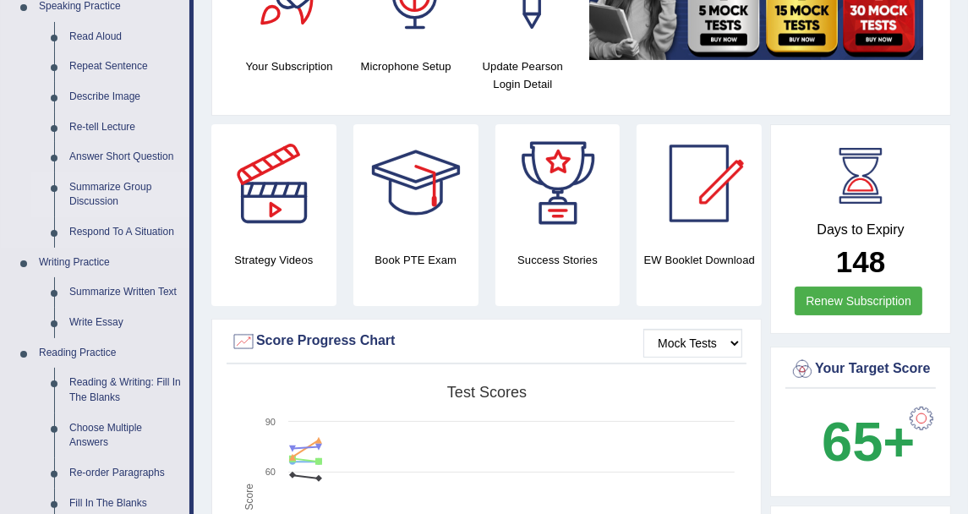
click at [139, 194] on link "Summarize Group Discussion" at bounding box center [126, 194] width 128 height 45
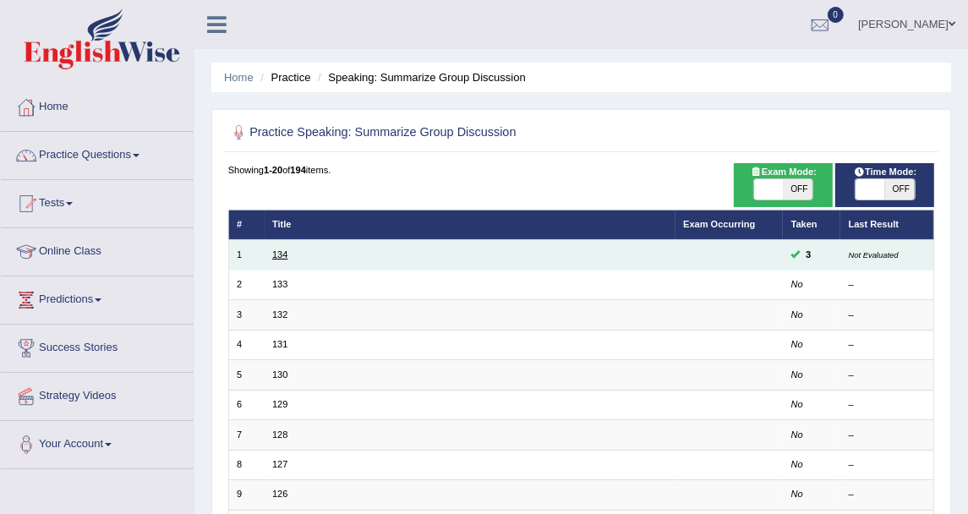
click at [281, 254] on link "134" at bounding box center [279, 254] width 15 height 10
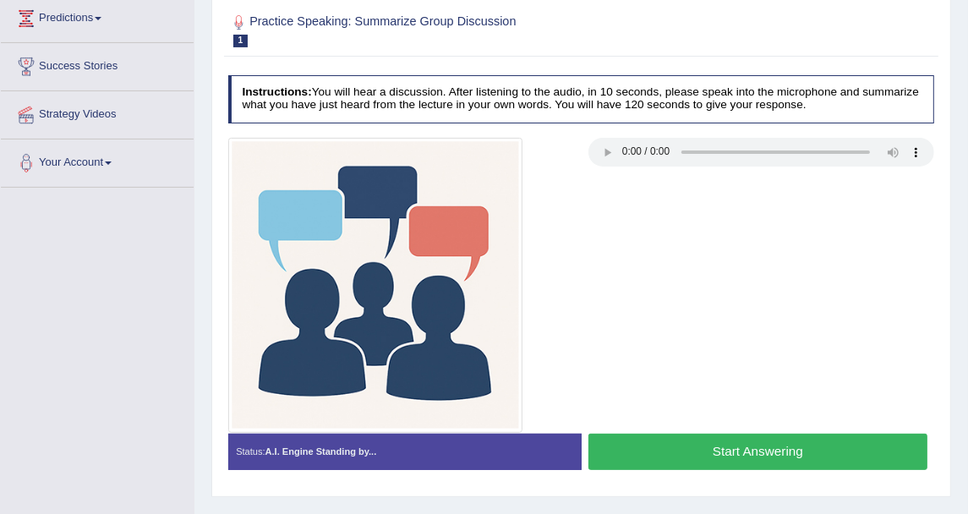
scroll to position [374, 0]
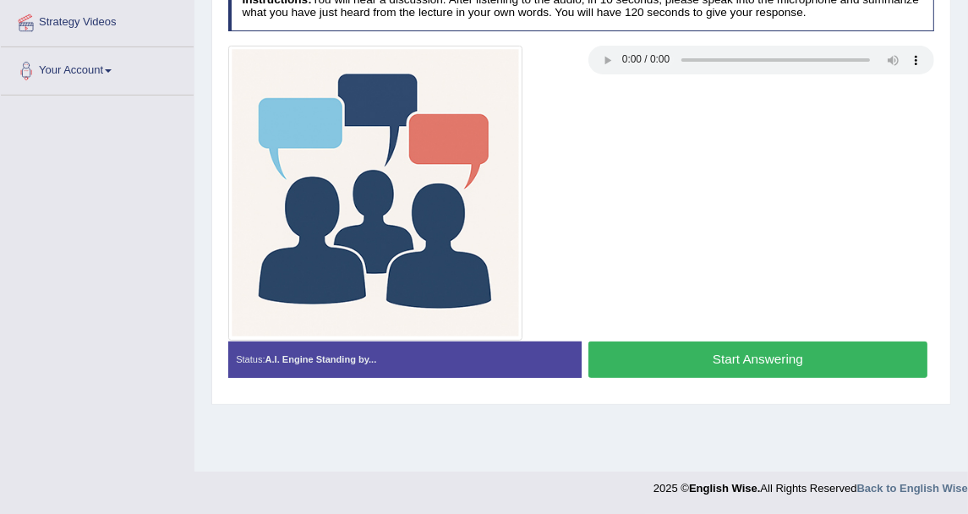
click at [642, 347] on button "Start Answering" at bounding box center [757, 360] width 339 height 36
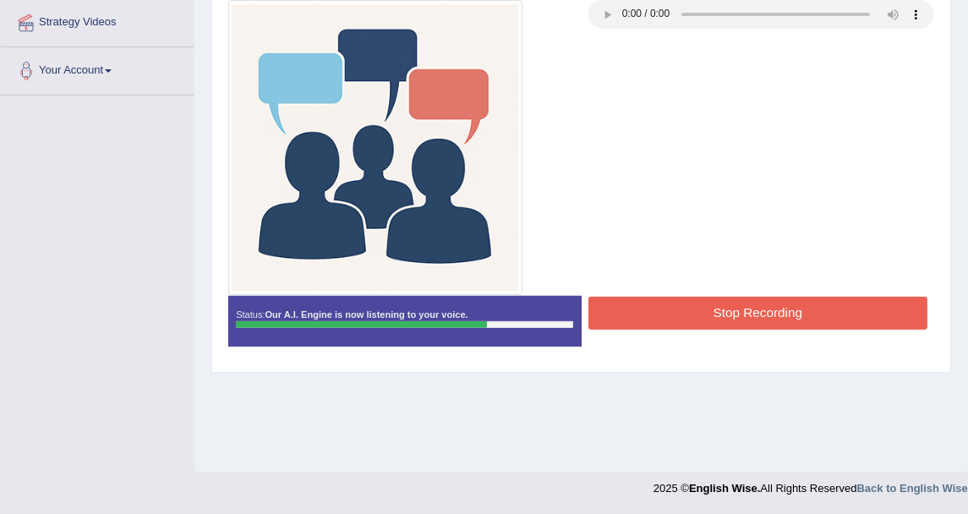
click at [675, 318] on button "Stop Recording" at bounding box center [757, 313] width 339 height 33
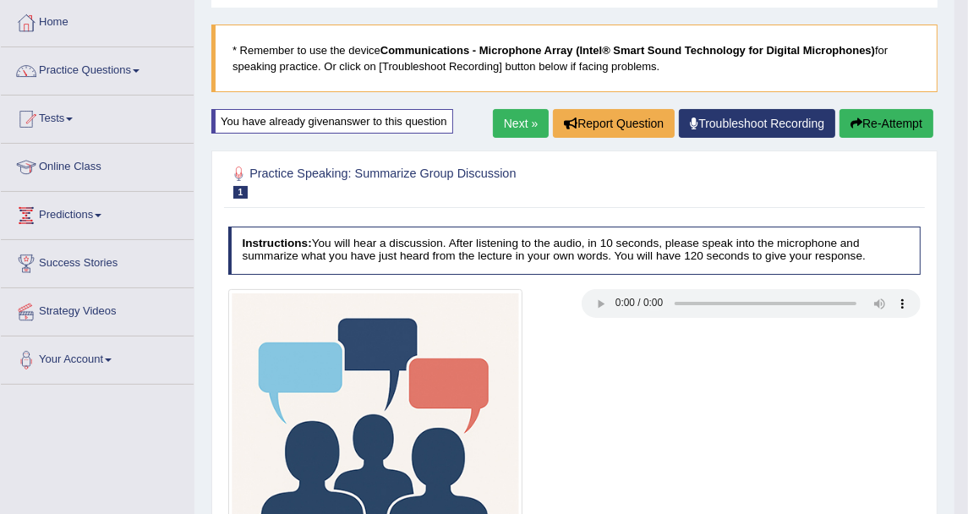
scroll to position [0, 0]
